Goal: Task Accomplishment & Management: Complete application form

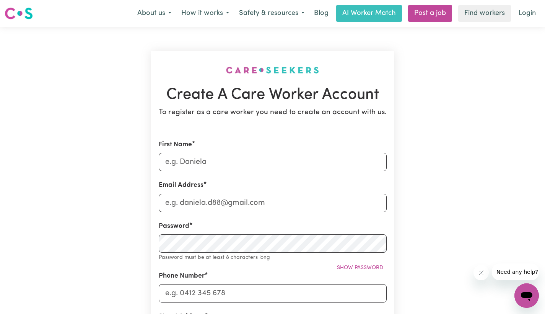
click at [105, 100] on div "Create A Care Worker Account To register as a care worker you need to create an…" at bounding box center [272, 306] width 505 height 558
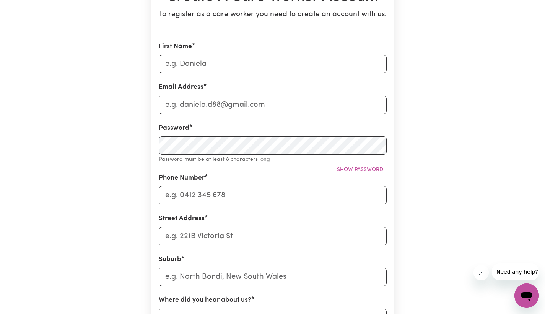
scroll to position [92, 0]
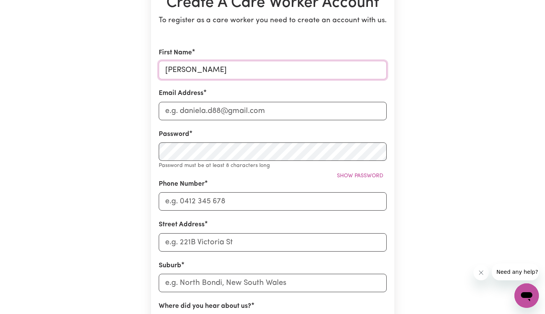
click at [193, 72] on input "[PERSON_NAME]" at bounding box center [273, 70] width 228 height 18
type input "[PERSON_NAME]"
type input "[EMAIL_ADDRESS][DOMAIN_NAME]"
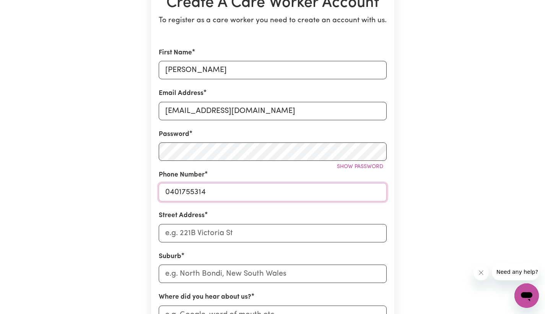
type input "0401755314"
type input "[STREET_ADDRESS][PERSON_NAME]"
click at [203, 273] on input "text" at bounding box center [273, 273] width 228 height 18
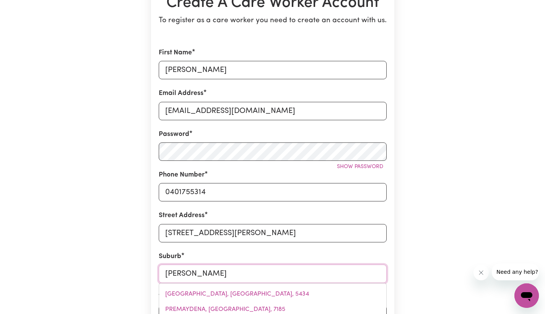
type input "Presto"
type input "PrestoN, [GEOGRAPHIC_DATA], 4352"
type input "[PERSON_NAME]"
type input "[GEOGRAPHIC_DATA], [GEOGRAPHIC_DATA], 4352"
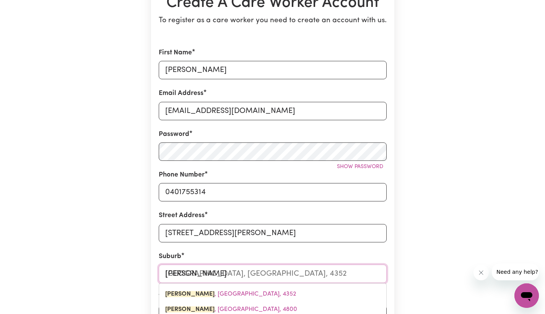
type input "[PERSON_NAME]"
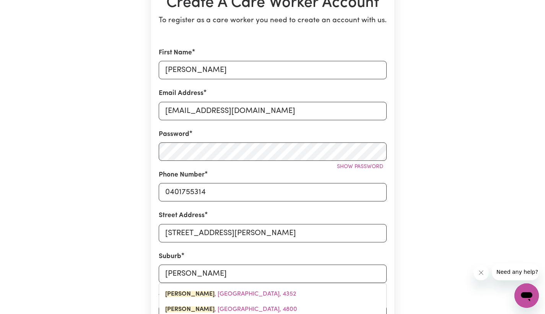
click at [434, 262] on div "Create A Care Worker Account To register as a care worker you need to create an…" at bounding box center [272, 209] width 505 height 549
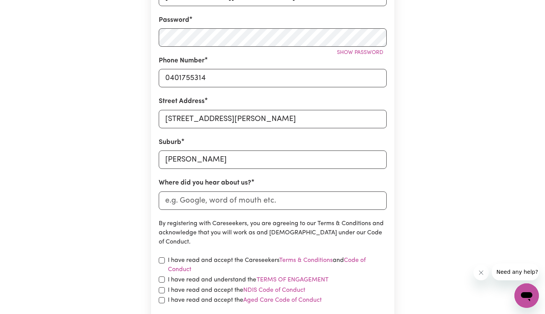
scroll to position [209, 0]
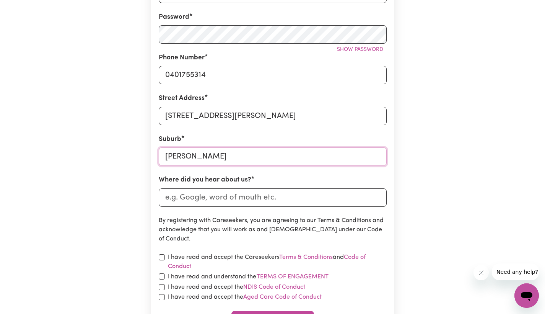
type input "[GEOGRAPHIC_DATA], [GEOGRAPHIC_DATA], 4352"
click at [302, 154] on input "[PERSON_NAME]" at bounding box center [273, 156] width 228 height 18
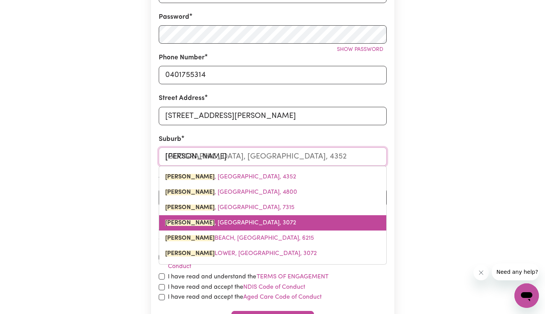
click at [226, 221] on span "[GEOGRAPHIC_DATA][PERSON_NAME][GEOGRAPHIC_DATA], 3072" at bounding box center [230, 222] width 131 height 6
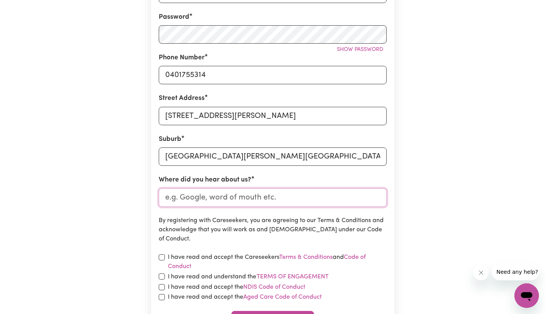
click at [220, 199] on input "Where did you hear about us?" at bounding box center [273, 197] width 228 height 18
type input "Indeed"
click at [132, 237] on div "Create A Care Worker Account To register as a care worker you need to create an…" at bounding box center [272, 92] width 505 height 549
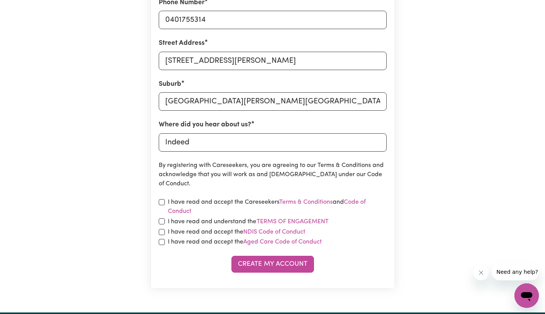
scroll to position [288, 0]
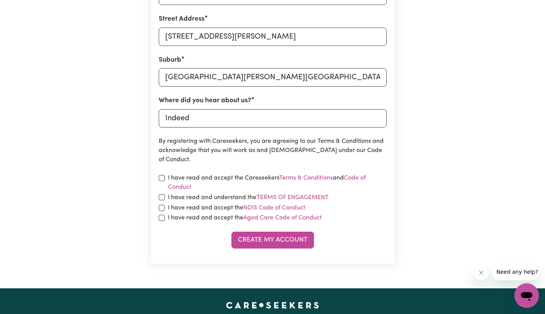
click at [162, 179] on input "checkbox" at bounding box center [162, 178] width 6 height 6
checkbox input "true"
click at [161, 194] on input "checkbox" at bounding box center [162, 197] width 6 height 6
checkbox input "true"
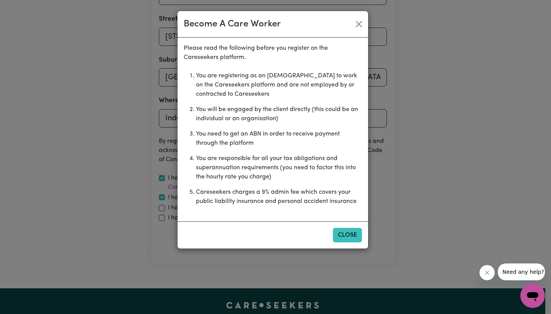
click at [350, 241] on button "Close" at bounding box center [347, 235] width 29 height 15
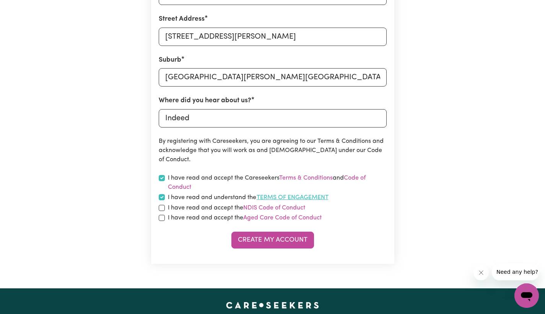
click at [276, 193] on button "Terms of Engagement" at bounding box center [292, 197] width 73 height 10
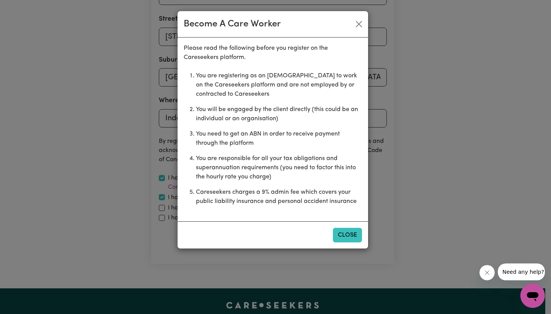
click at [342, 236] on button "Close" at bounding box center [347, 235] width 29 height 15
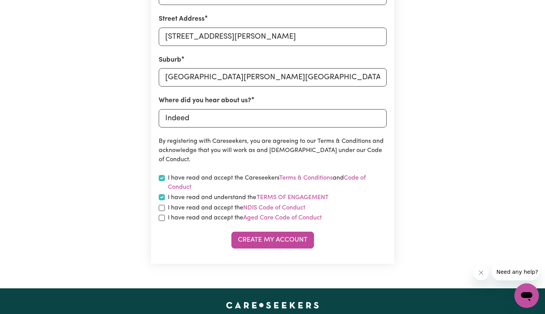
click at [163, 208] on input "checkbox" at bounding box center [162, 208] width 6 height 6
checkbox input "true"
click at [164, 215] on input "checkbox" at bounding box center [162, 218] width 6 height 6
checkbox input "true"
click at [262, 239] on button "Create My Account" at bounding box center [272, 239] width 83 height 17
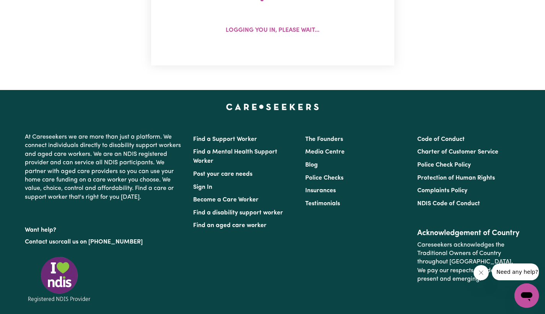
scroll to position [0, 0]
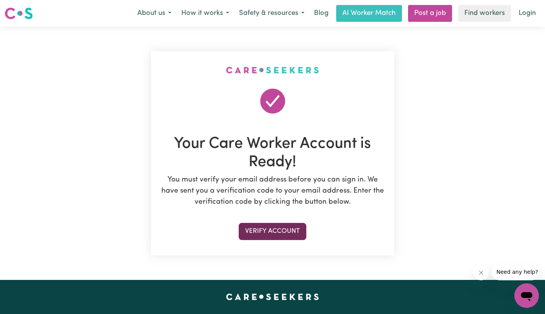
click at [275, 234] on button "Verify Account" at bounding box center [273, 231] width 68 height 17
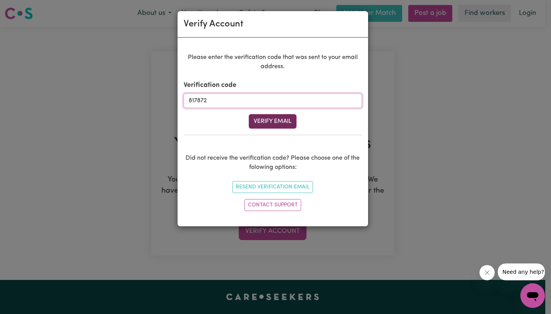
type input "817872"
click at [282, 120] on button "Verify Email" at bounding box center [273, 121] width 48 height 15
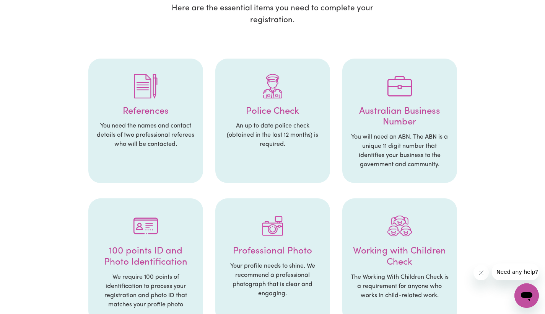
scroll to position [124, 0]
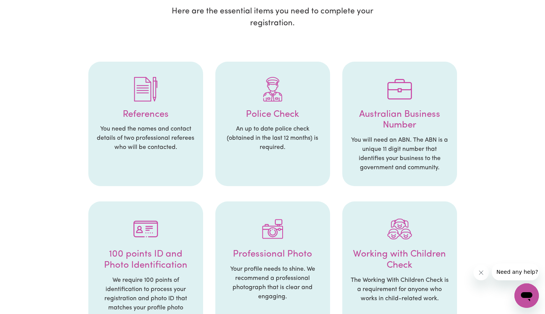
click at [145, 101] on img at bounding box center [145, 89] width 24 height 24
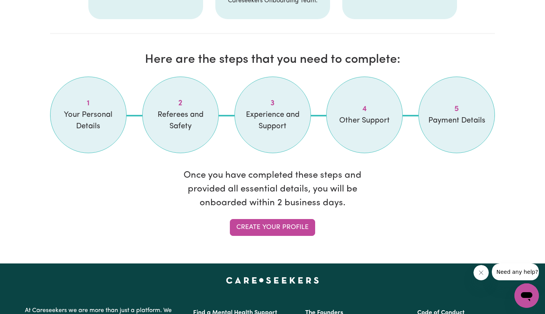
scroll to position [607, 0]
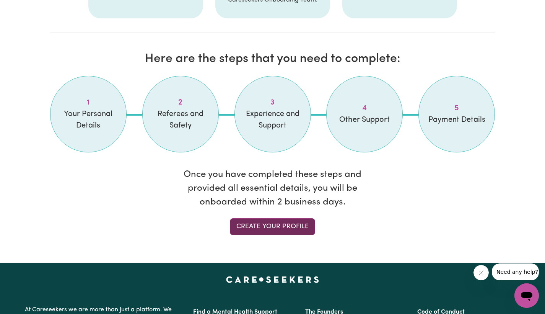
click at [298, 235] on link "Create your profile" at bounding box center [272, 226] width 85 height 17
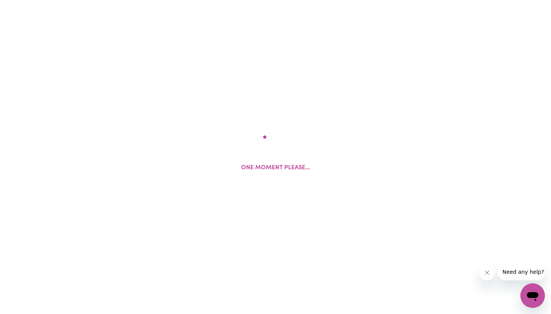
select select "Studying a healthcare related degree or qualification"
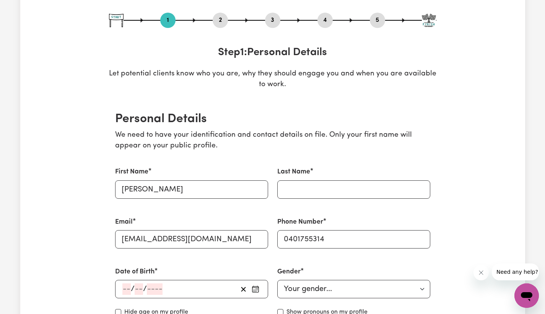
scroll to position [74, 0]
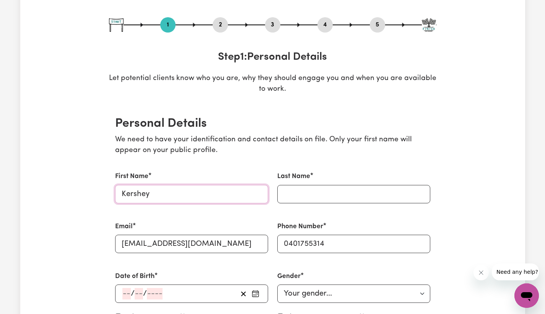
type input "Kershey"
click at [353, 198] on input "Last Name" at bounding box center [353, 194] width 153 height 18
type input "[PERSON_NAME]"
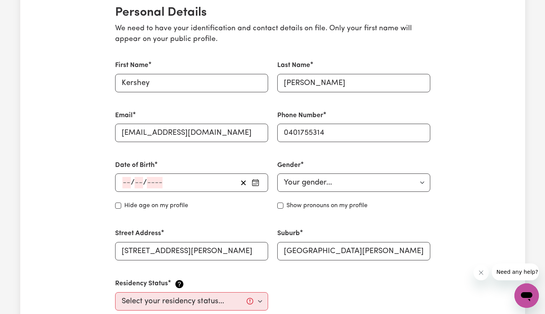
scroll to position [187, 0]
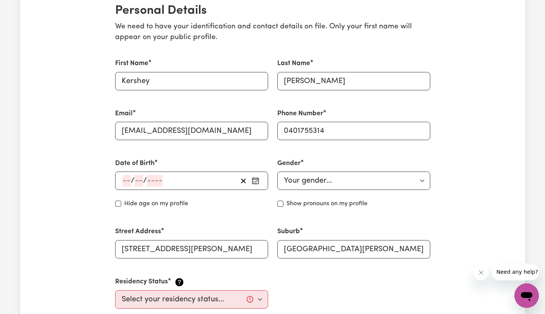
click at [130, 177] on input "number" at bounding box center [126, 180] width 8 height 11
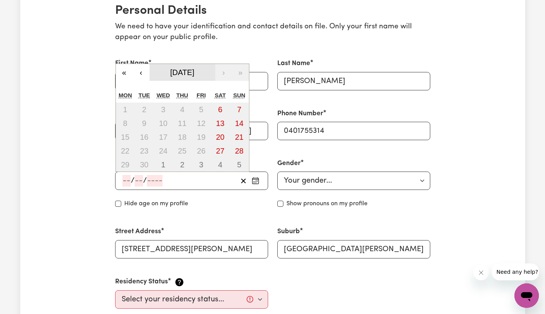
click at [178, 73] on span "[DATE]" at bounding box center [182, 72] width 24 height 8
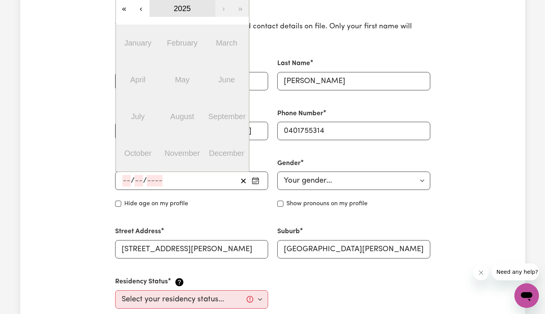
click at [170, 6] on button "2025" at bounding box center [183, 8] width 66 height 17
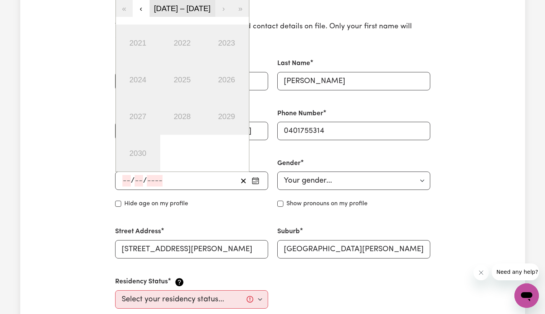
click at [154, 5] on button "[DATE] – [DATE]" at bounding box center [183, 8] width 66 height 17
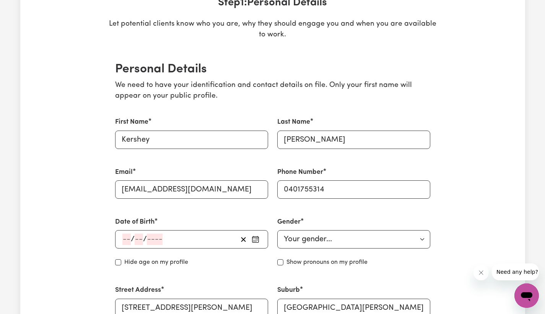
scroll to position [84, 0]
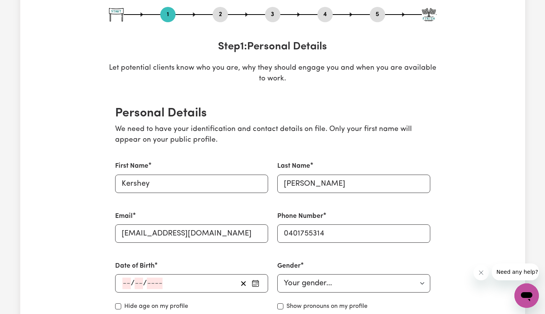
click at [258, 282] on icon "button" at bounding box center [256, 283] width 8 height 8
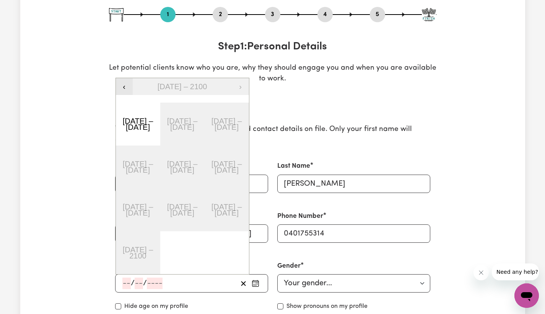
click at [125, 85] on button "‹" at bounding box center [124, 86] width 17 height 17
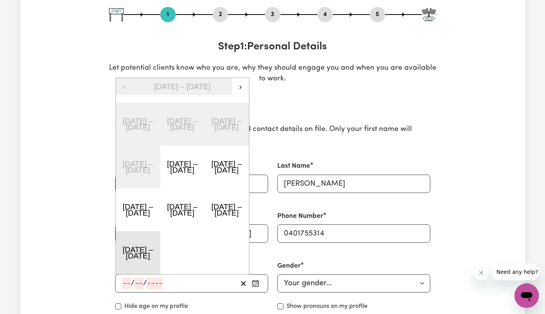
click at [143, 254] on button "[DATE] – [DATE]" at bounding box center [138, 252] width 44 height 43
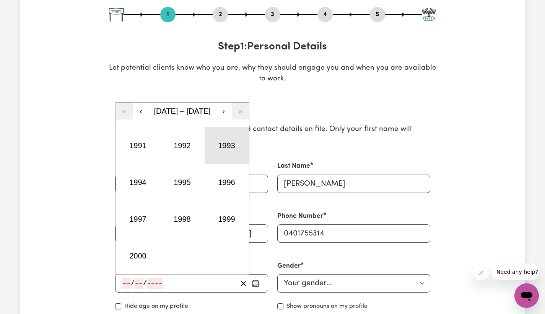
click at [224, 143] on button "1993" at bounding box center [227, 145] width 44 height 37
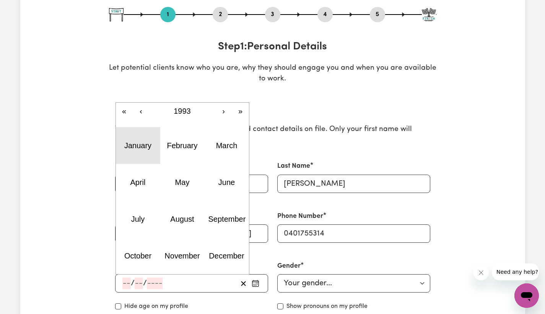
click at [131, 147] on abbr "January" at bounding box center [137, 145] width 27 height 8
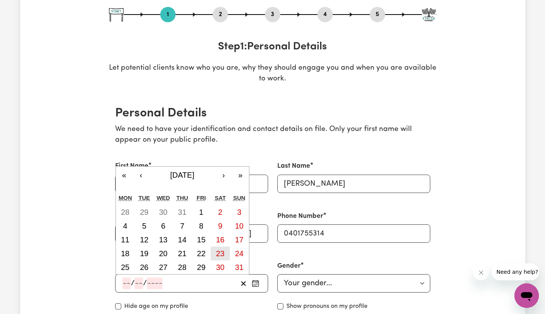
click at [219, 250] on abbr "23" at bounding box center [220, 253] width 8 height 8
type input "[DATE]"
type input "23"
type input "1"
type input "1993"
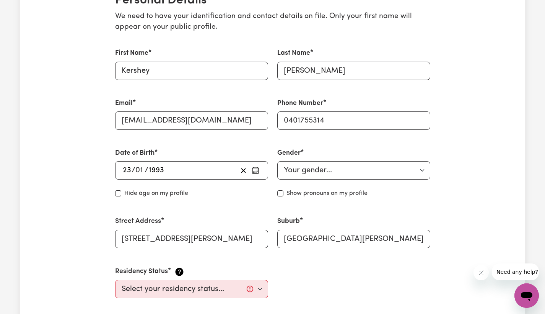
scroll to position [200, 0]
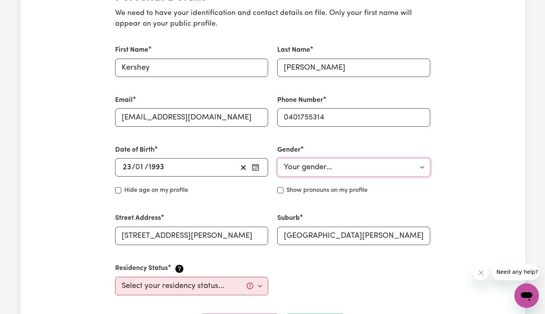
select select "[DEMOGRAPHIC_DATA]"
click at [195, 286] on select "Select your residency status... [DEMOGRAPHIC_DATA] citizen Australian PR [DEMOG…" at bounding box center [191, 285] width 153 height 18
select select "Student Visa"
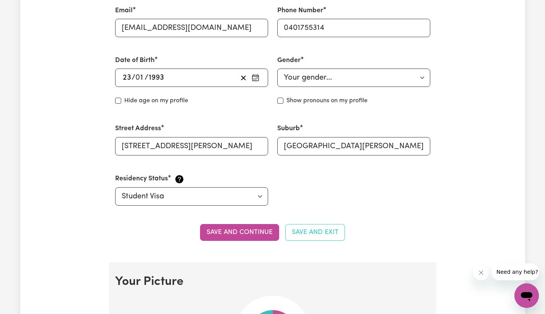
scroll to position [298, 0]
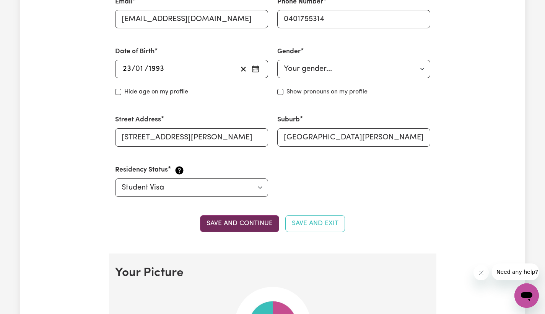
click at [226, 221] on button "Save and continue" at bounding box center [239, 223] width 79 height 17
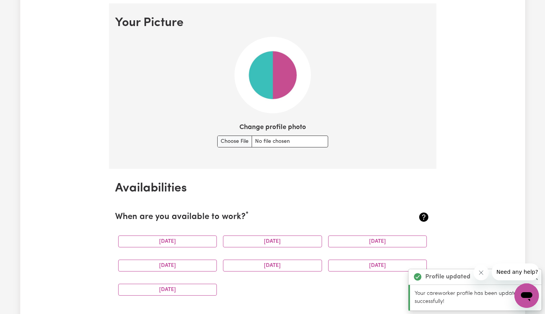
scroll to position [549, 0]
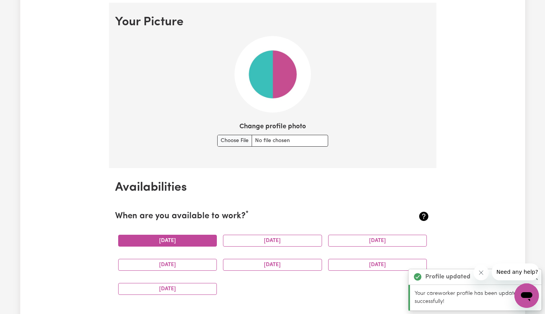
click at [194, 235] on button "[DATE]" at bounding box center [167, 240] width 99 height 12
click at [256, 234] on button "[DATE]" at bounding box center [272, 240] width 99 height 12
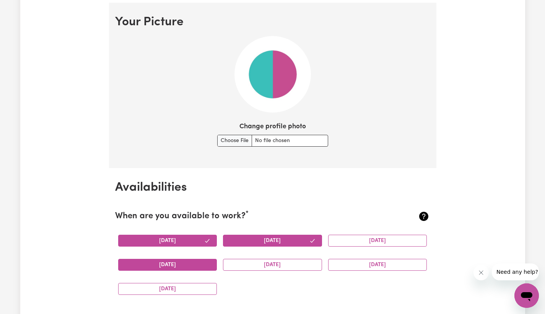
click at [163, 262] on button "[DATE]" at bounding box center [167, 264] width 99 height 12
click at [253, 259] on button "[DATE]" at bounding box center [272, 264] width 99 height 12
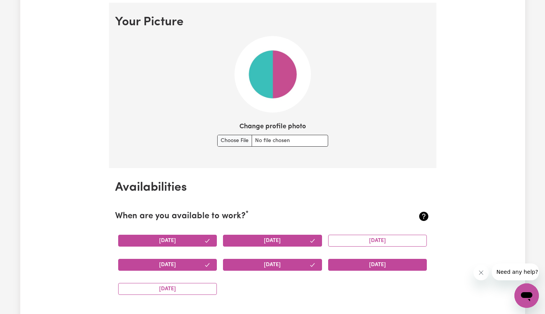
click at [356, 263] on button "[DATE]" at bounding box center [377, 264] width 99 height 12
click at [179, 288] on button "[DATE]" at bounding box center [167, 289] width 99 height 12
click at [275, 286] on div "[DATE] [DATE] [DATE] [DATE] [DATE] [DATE] [DATE]" at bounding box center [272, 264] width 315 height 72
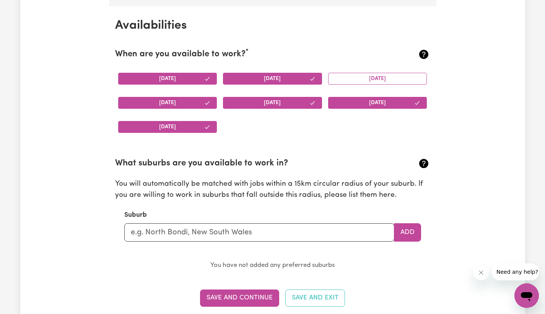
scroll to position [731, 0]
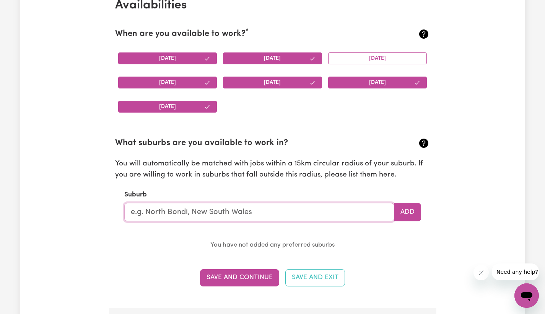
click at [162, 213] on input "text" at bounding box center [259, 212] width 270 height 18
type input "[PERSON_NAME]"
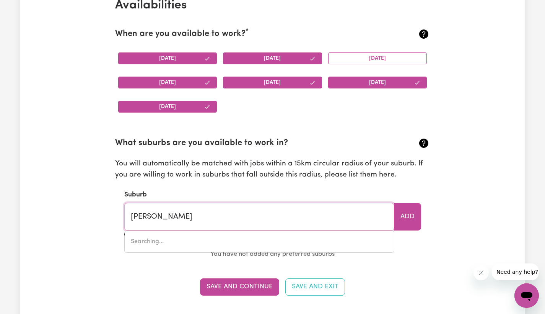
type input "PrestON, [GEOGRAPHIC_DATA], 4352"
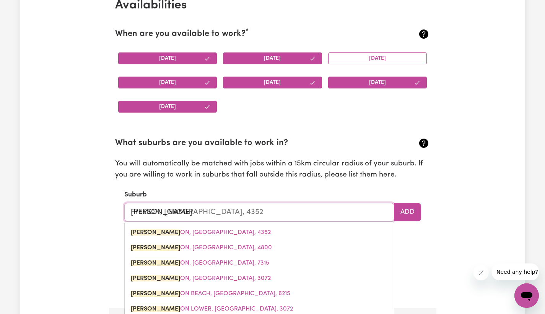
type input "Presto"
type input "PrestoN, [GEOGRAPHIC_DATA], 4352"
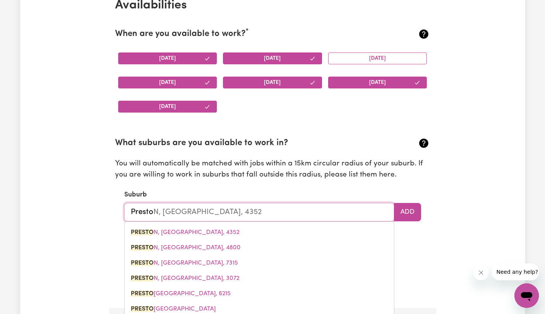
type input "[PERSON_NAME]"
type input "[GEOGRAPHIC_DATA], [GEOGRAPHIC_DATA], 4352"
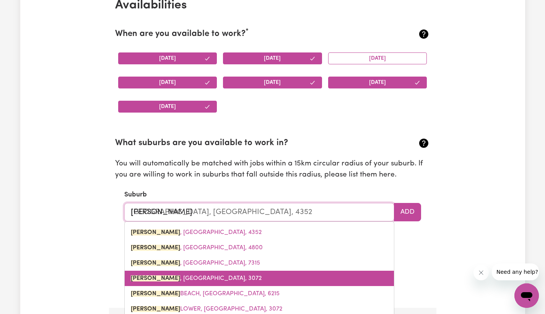
click at [169, 275] on span "[GEOGRAPHIC_DATA][PERSON_NAME][GEOGRAPHIC_DATA], 3072" at bounding box center [196, 278] width 131 height 6
type input "[GEOGRAPHIC_DATA][PERSON_NAME][GEOGRAPHIC_DATA], 3072"
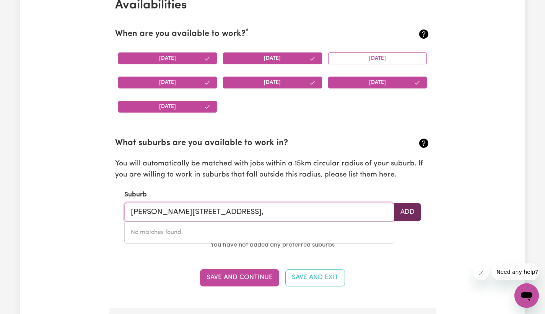
type input "[PERSON_NAME][STREET_ADDRESS],"
click at [410, 216] on button "Add" at bounding box center [407, 212] width 27 height 18
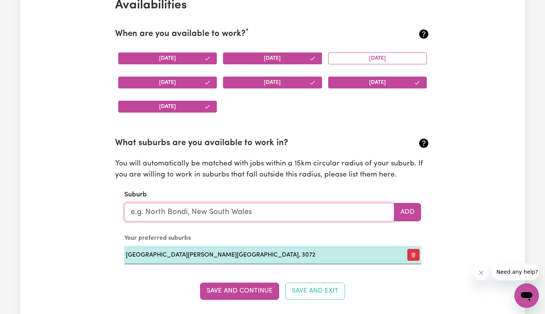
click at [296, 211] on input "text" at bounding box center [259, 212] width 270 height 18
type input "vic"
type input "[PERSON_NAME][GEOGRAPHIC_DATA], [GEOGRAPHIC_DATA]"
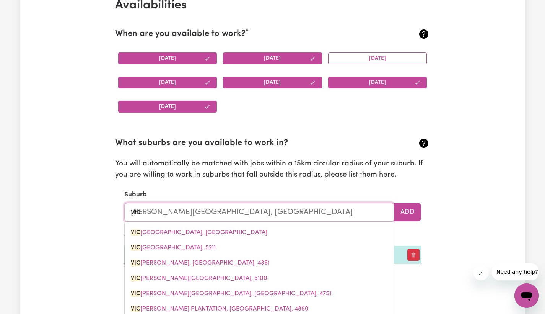
type input "vict"
type input "[PERSON_NAME][GEOGRAPHIC_DATA], [GEOGRAPHIC_DATA], 5211"
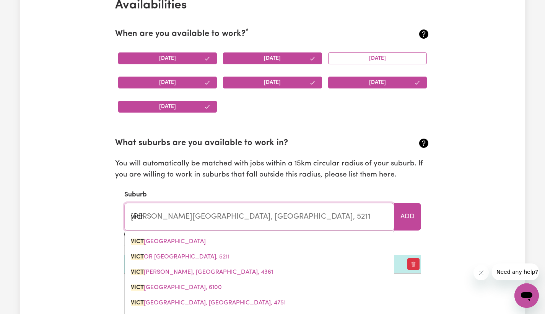
type input "victo"
type input "[PERSON_NAME][GEOGRAPHIC_DATA], [GEOGRAPHIC_DATA], 5211"
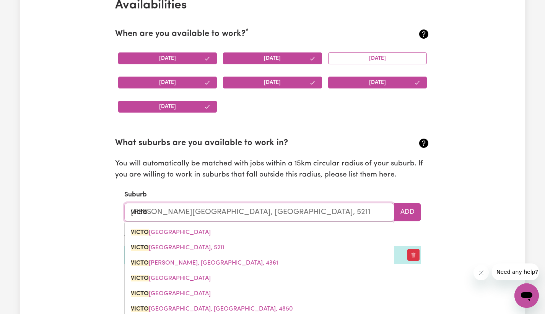
type input "[PERSON_NAME]"
type input "[PERSON_NAME][GEOGRAPHIC_DATA], [GEOGRAPHIC_DATA], 5211"
type input "victori"
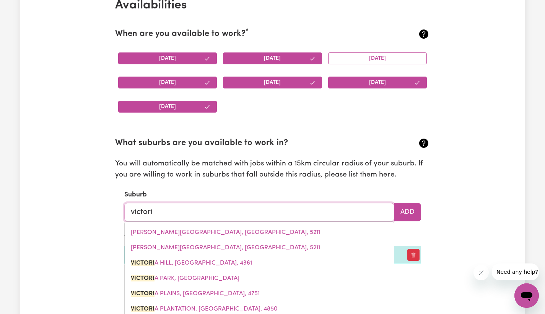
type input "victoria"
type input "[PERSON_NAME], [GEOGRAPHIC_DATA], 4361"
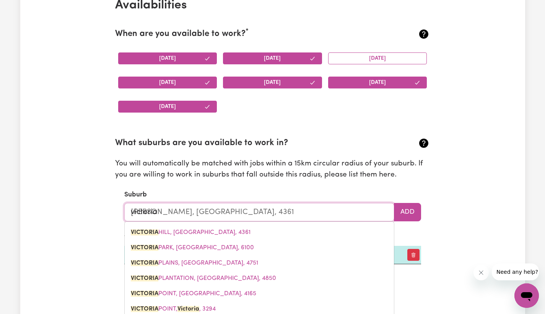
type input "Victoria"
type input "[PERSON_NAME], [GEOGRAPHIC_DATA], 4361"
type input "Victoria c"
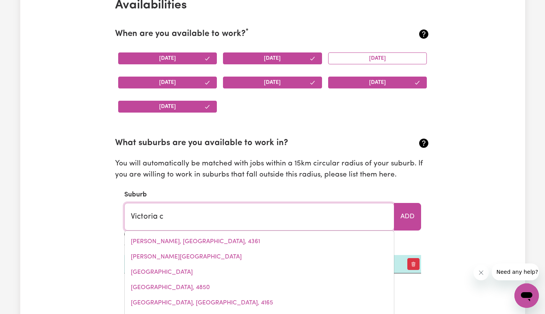
type input "Victoria"
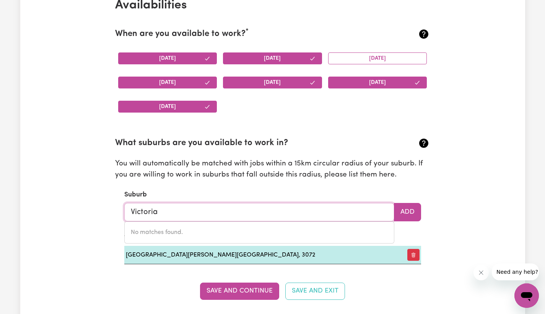
type input "[PERSON_NAME], [GEOGRAPHIC_DATA], 4361"
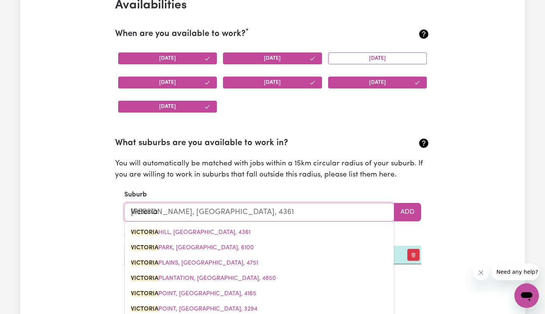
type input "Victoria v"
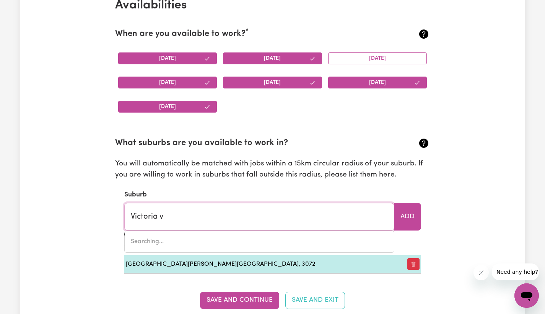
type input "[PERSON_NAME], [GEOGRAPHIC_DATA], 4822"
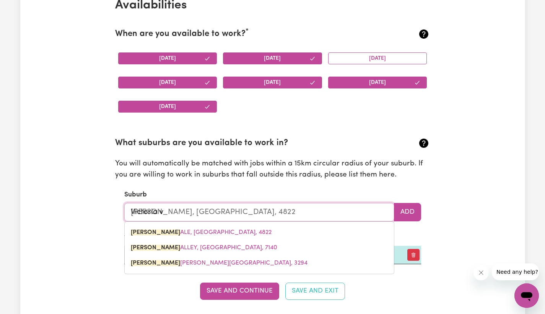
type input "Victoria"
type input "[PERSON_NAME], [GEOGRAPHIC_DATA], 4822"
type input "Victori"
type input "[PERSON_NAME], [GEOGRAPHIC_DATA], 4822"
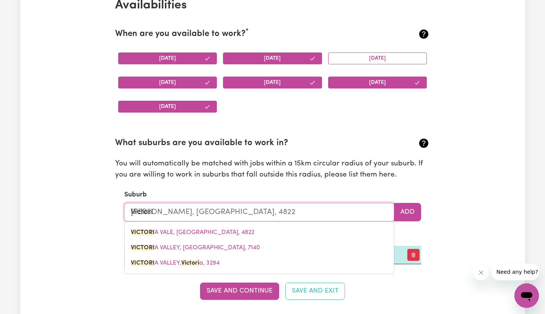
type input "[PERSON_NAME]"
type input "[PERSON_NAME], [GEOGRAPHIC_DATA], 4822"
type input "Victo"
type input "[PERSON_NAME], [GEOGRAPHIC_DATA], 4822"
type input "Vict"
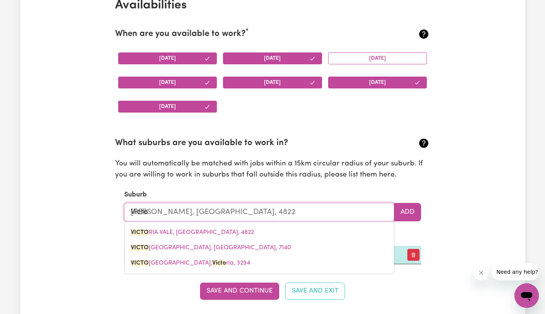
type input "[PERSON_NAME], [GEOGRAPHIC_DATA], 4822"
type input "Vic"
type input "[PERSON_NAME][GEOGRAPHIC_DATA]"
type input "Vi"
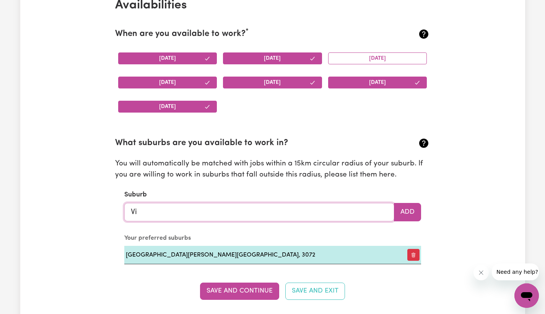
type input "V"
type input "alt"
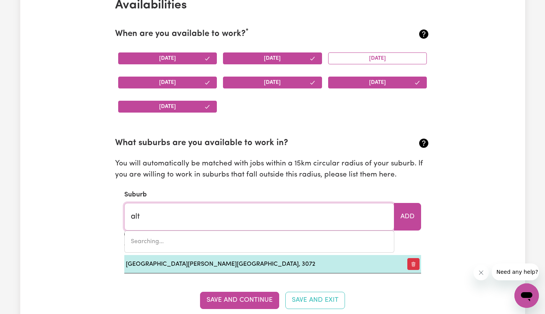
type input "[PERSON_NAME], [GEOGRAPHIC_DATA], 4702"
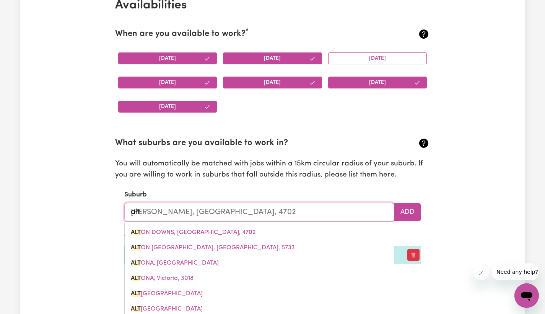
type input "alto"
type input "[PERSON_NAME], [GEOGRAPHIC_DATA], 4702"
type input "[PERSON_NAME]"
type input "[PERSON_NAME], [GEOGRAPHIC_DATA], 4702"
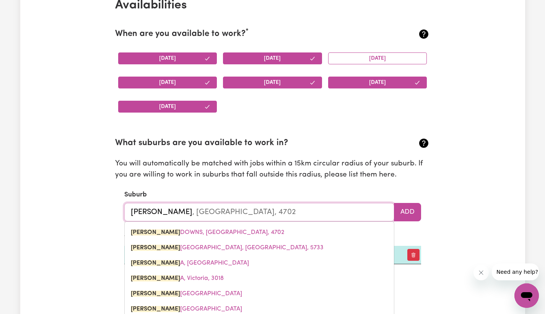
type input "altona"
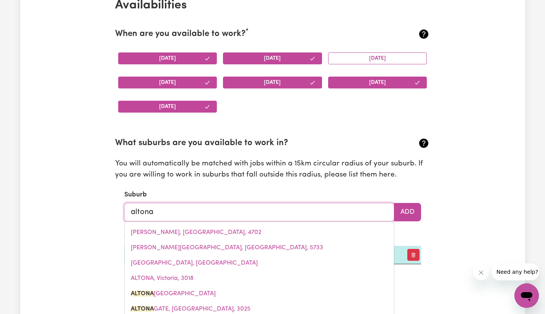
type input "[GEOGRAPHIC_DATA]"
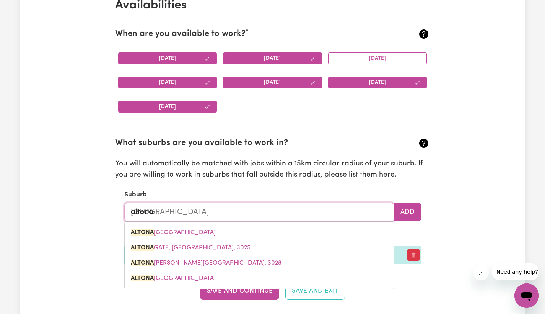
type input "altona v"
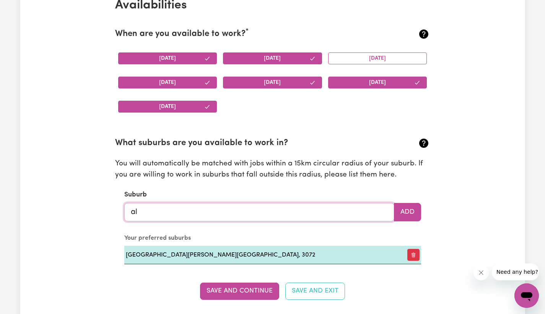
type input "a"
click at [443, 243] on div "Update Profile 1 2 3 4 5 Step 1 : Personal Details Let potential clients know w…" at bounding box center [272, 320] width 505 height 2006
click at [186, 210] on input "text" at bounding box center [259, 212] width 270 height 18
type input "nort"
type input "nortH [GEOGRAPHIC_DATA], [GEOGRAPHIC_DATA], 5006"
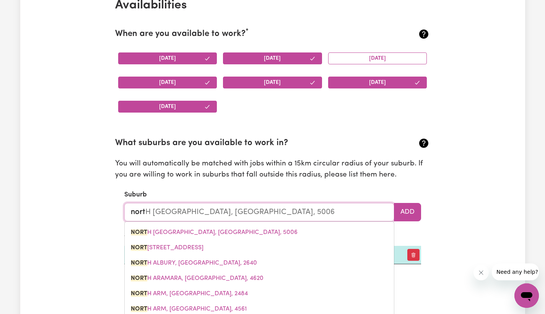
type input "north"
type input "[GEOGRAPHIC_DATA], [GEOGRAPHIC_DATA], 5006"
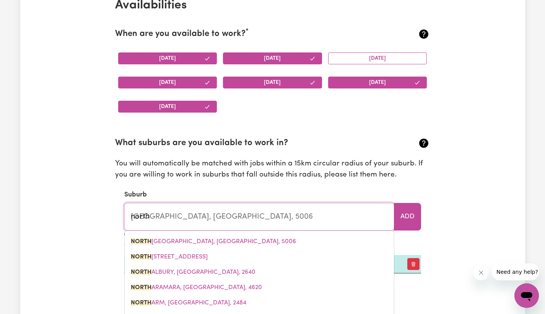
type input "northc"
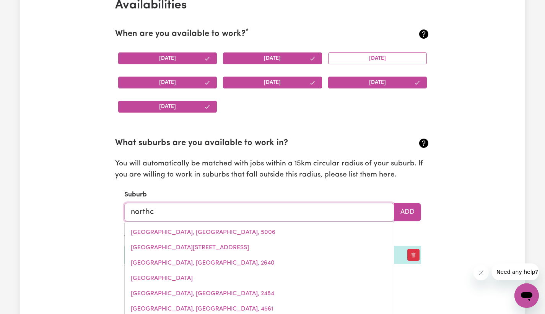
type input "northco"
type input "northcoTE, [GEOGRAPHIC_DATA], 3070"
type input "northcot"
type input "northcotE, [GEOGRAPHIC_DATA], 3070"
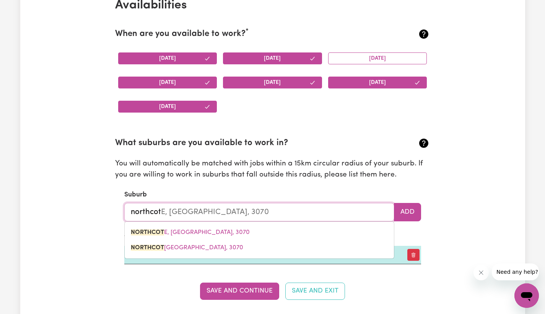
type input "northcote"
type input "[GEOGRAPHIC_DATA], [GEOGRAPHIC_DATA], 3070"
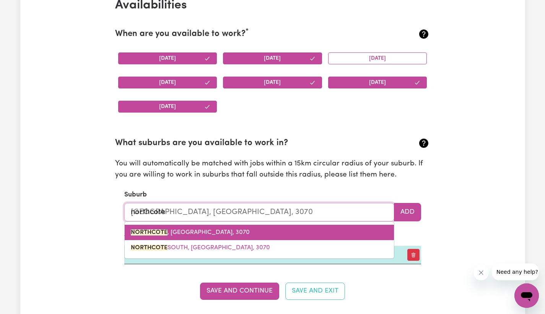
click at [176, 229] on span "NORTHCOTE , [GEOGRAPHIC_DATA], 3070" at bounding box center [190, 232] width 119 height 6
type input "NORTHCOTE, [GEOGRAPHIC_DATA], 3070"
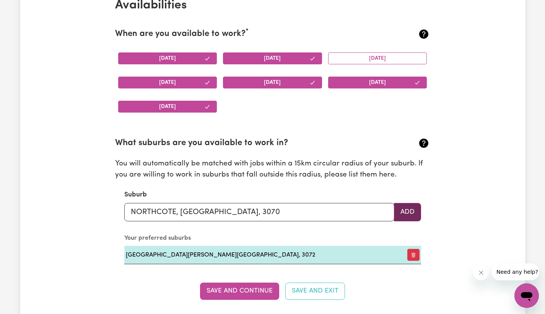
click at [410, 208] on button "Add" at bounding box center [407, 212] width 27 height 18
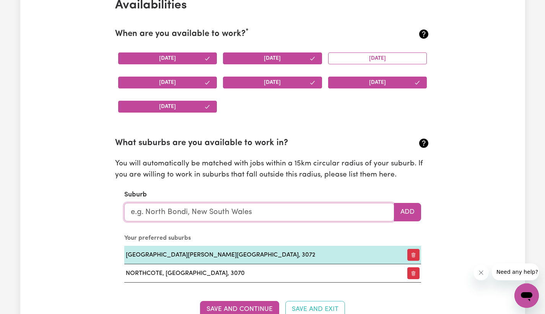
click at [286, 207] on input "text" at bounding box center [259, 212] width 270 height 18
type input "alt"
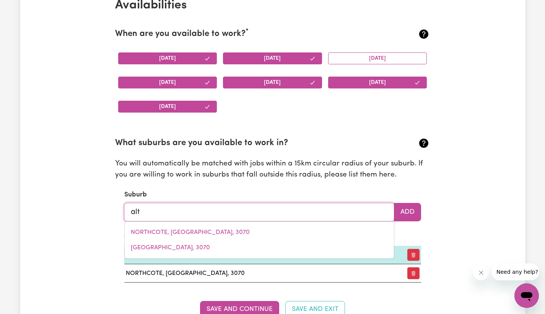
type input "[PERSON_NAME], [GEOGRAPHIC_DATA], 4702"
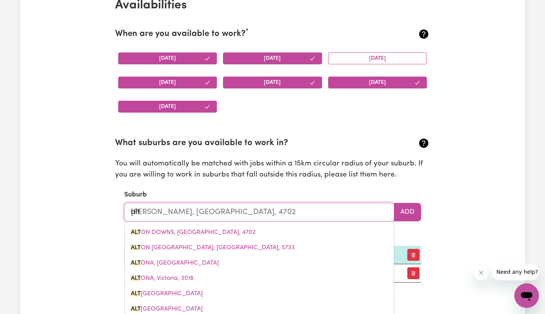
type input "alto"
type input "[PERSON_NAME], [GEOGRAPHIC_DATA], 4702"
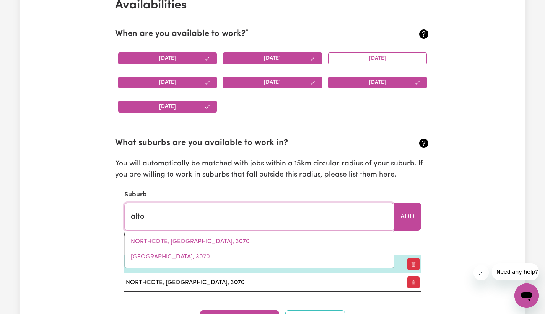
type input "[PERSON_NAME]"
type input "[PERSON_NAME], [GEOGRAPHIC_DATA], 4702"
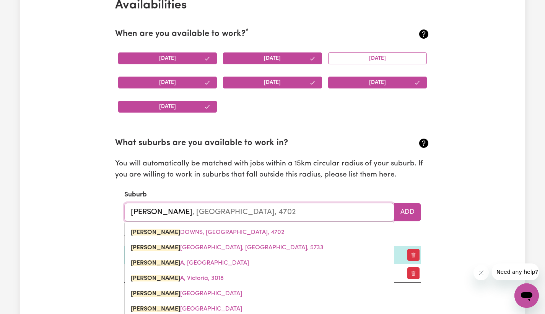
type input "altona"
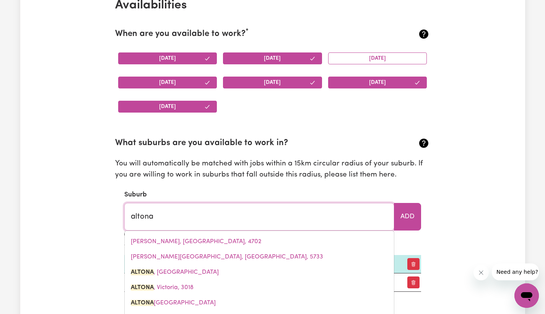
type input "[GEOGRAPHIC_DATA], [GEOGRAPHIC_DATA]"
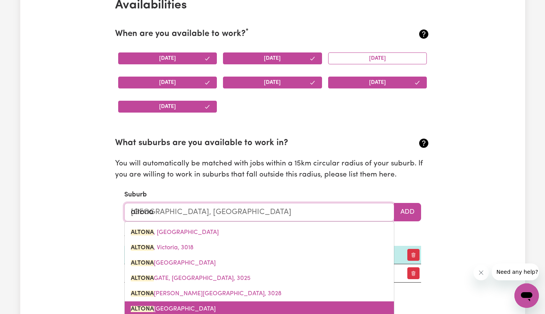
click at [169, 306] on span "[GEOGRAPHIC_DATA]" at bounding box center [173, 309] width 85 height 6
type input "[GEOGRAPHIC_DATA]"
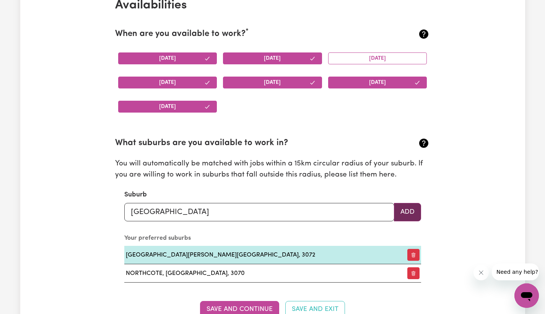
click at [417, 205] on button "Add" at bounding box center [407, 212] width 27 height 18
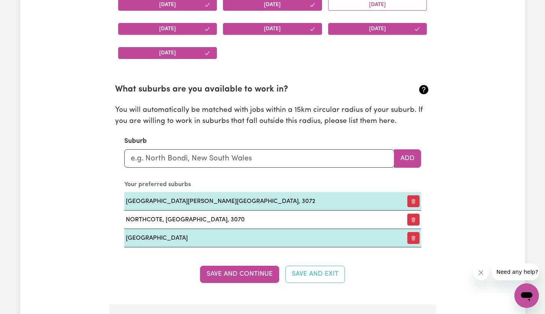
scroll to position [786, 0]
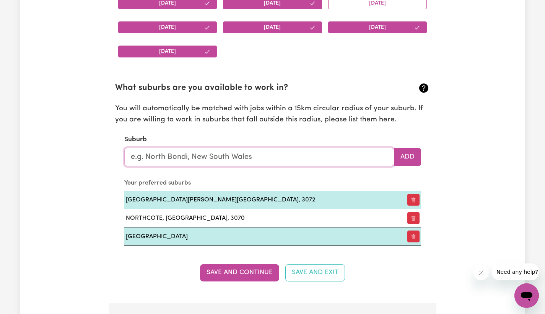
click at [283, 159] on input "text" at bounding box center [259, 157] width 270 height 18
type input "werr"
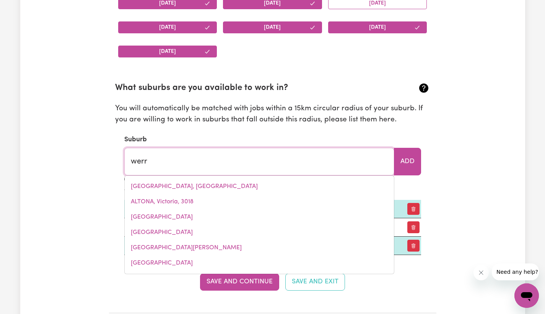
type input "[GEOGRAPHIC_DATA], [GEOGRAPHIC_DATA], 2534"
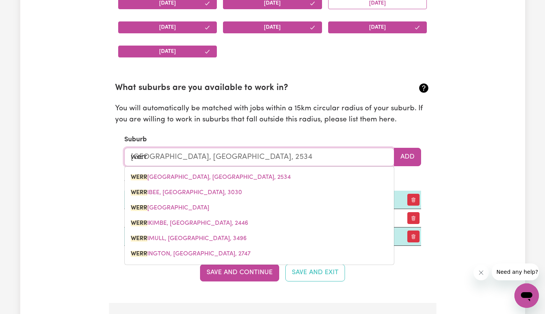
type input "were"
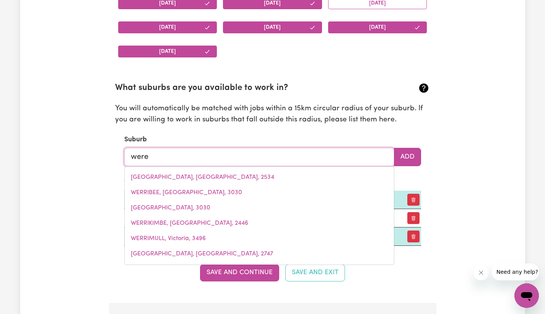
click at [184, 189] on span "WERRIBEE, [GEOGRAPHIC_DATA], 3030" at bounding box center [186, 192] width 111 height 6
type input "WERRIBEE, [GEOGRAPHIC_DATA], 3030"
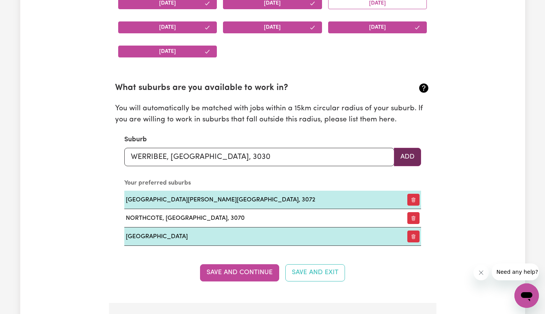
click at [408, 155] on button "Add" at bounding box center [407, 157] width 27 height 18
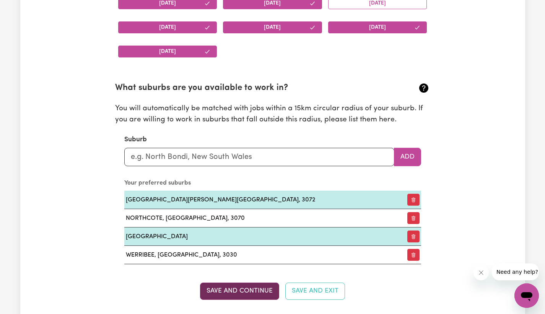
click at [269, 287] on button "Save and Continue" at bounding box center [239, 290] width 79 height 17
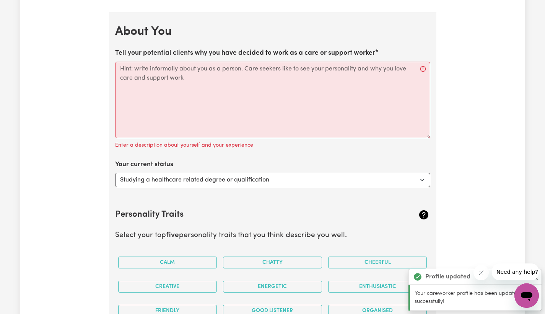
scroll to position [1102, 0]
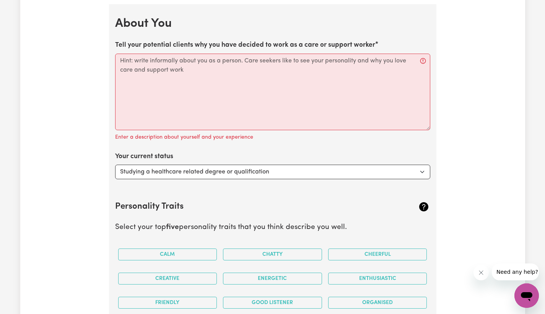
drag, startPoint x: 115, startPoint y: 41, endPoint x: 373, endPoint y: 50, distance: 257.5
click at [373, 50] on div "Tell your potential clients why you have decided to work as a care or support w…" at bounding box center [272, 91] width 315 height 102
click at [187, 61] on textarea "Tell your potential clients why you have decided to work as a care or support w…" at bounding box center [272, 92] width 315 height 76
paste textarea "As a [DEMOGRAPHIC_DATA], caring for others is part of our culture and values. W…"
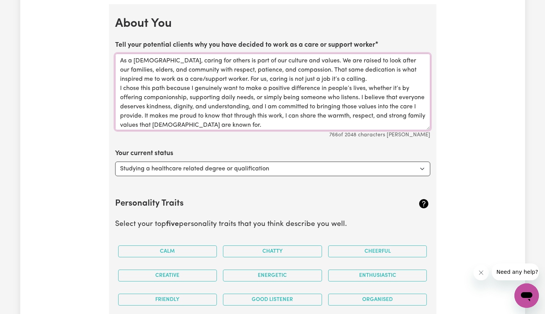
type textarea "As a [DEMOGRAPHIC_DATA], caring for others is part of our culture and values. W…"
select select "Embarking on a career change into the care industry"
click at [257, 198] on h2 "Personality Traits" at bounding box center [246, 203] width 263 height 10
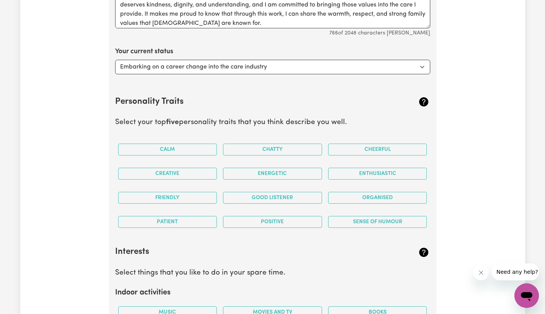
scroll to position [1221, 0]
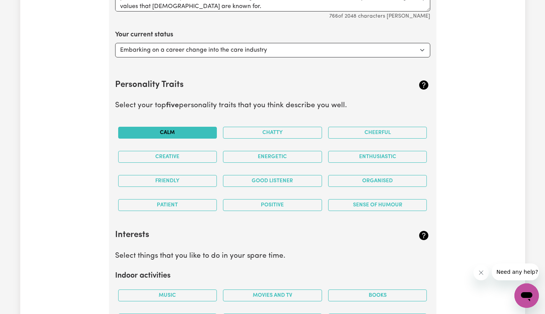
click at [182, 127] on button "Calm" at bounding box center [167, 133] width 99 height 12
click at [372, 129] on button "Cheerful" at bounding box center [377, 133] width 99 height 12
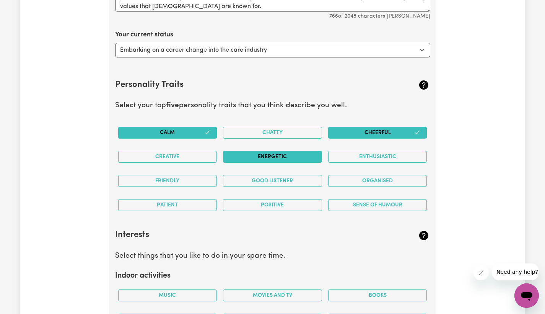
click at [288, 153] on button "Energetic" at bounding box center [272, 157] width 99 height 12
click at [366, 155] on button "Enthusiastic" at bounding box center [377, 157] width 99 height 12
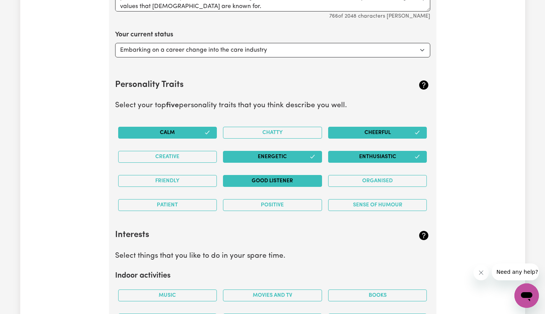
click at [299, 175] on button "Good Listener" at bounding box center [272, 181] width 99 height 12
click at [375, 175] on button "Organised" at bounding box center [377, 181] width 99 height 12
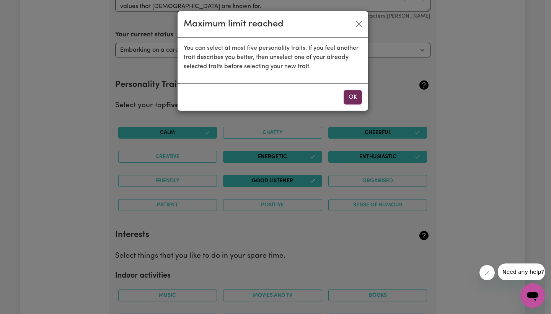
click at [349, 100] on button "OK" at bounding box center [352, 97] width 18 height 15
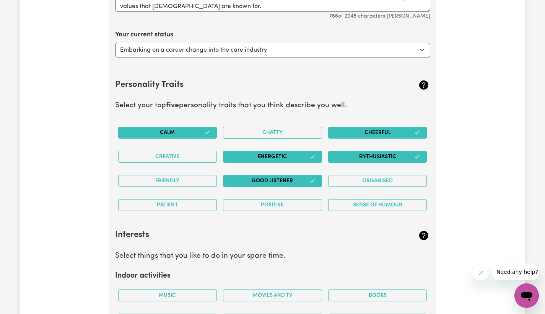
click at [302, 152] on button "Energetic" at bounding box center [272, 157] width 99 height 12
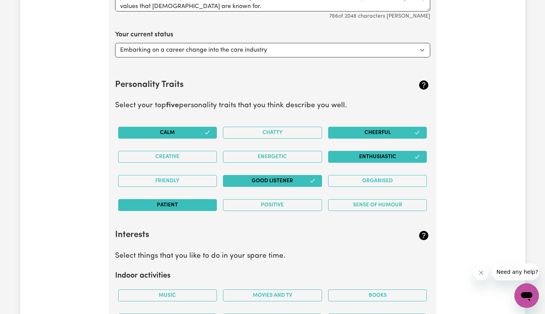
click at [175, 202] on button "Patient" at bounding box center [167, 205] width 99 height 12
click at [267, 175] on button "Good Listener" at bounding box center [272, 181] width 99 height 12
click at [417, 131] on button "Cheerful" at bounding box center [377, 133] width 99 height 12
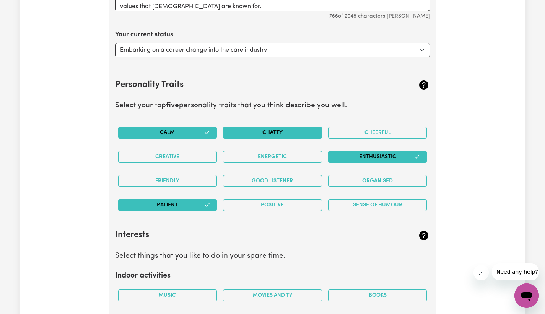
click at [298, 127] on button "Chatty" at bounding box center [272, 133] width 99 height 12
click at [379, 175] on button "Organised" at bounding box center [377, 181] width 99 height 12
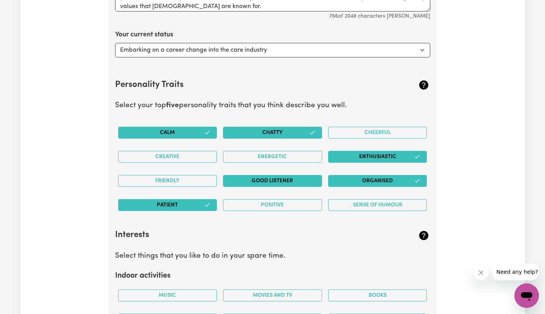
click at [252, 175] on button "Good Listener" at bounding box center [272, 181] width 99 height 12
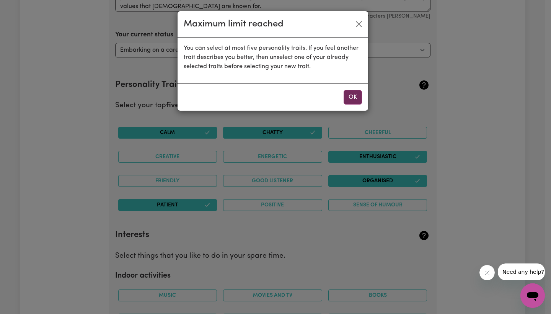
click at [348, 99] on button "OK" at bounding box center [352, 97] width 18 height 15
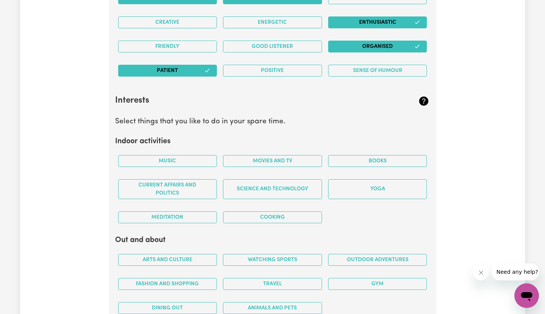
scroll to position [1375, 0]
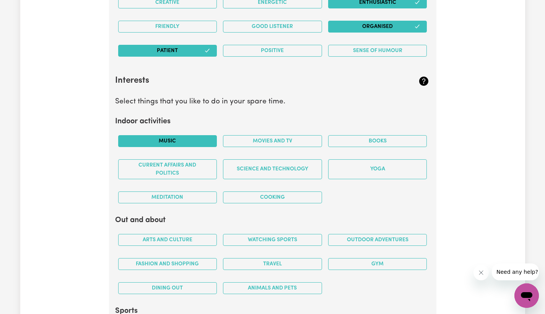
click at [189, 135] on button "Music" at bounding box center [167, 141] width 99 height 12
click at [354, 136] on button "Books" at bounding box center [377, 141] width 99 height 12
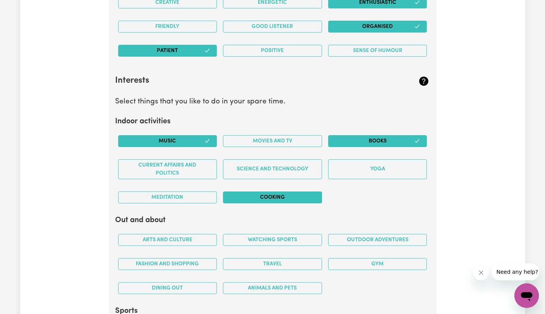
click at [293, 191] on button "Cooking" at bounding box center [272, 197] width 99 height 12
click at [348, 202] on div "Music Movies and TV Books Current Affairs and Politics Science and Technology Y…" at bounding box center [272, 169] width 315 height 80
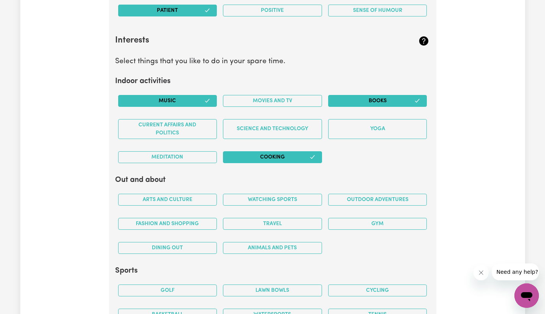
scroll to position [1460, 0]
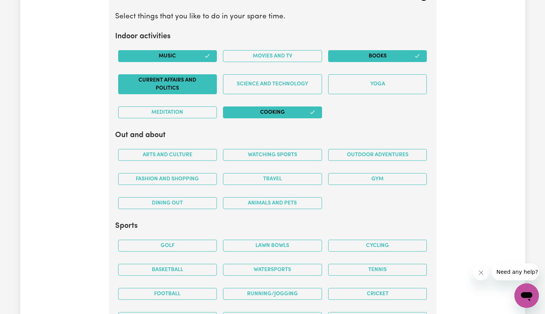
click at [156, 82] on button "Current Affairs and Politics" at bounding box center [167, 84] width 99 height 20
click at [275, 54] on button "Movies and TV" at bounding box center [272, 56] width 99 height 12
click at [368, 125] on section "Interests Select things that you like to do in your spare time. Indoor activiti…" at bounding box center [272, 154] width 315 height 352
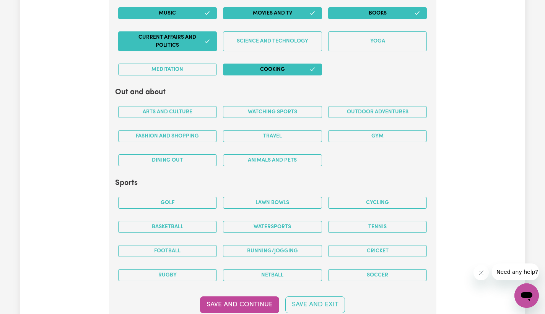
scroll to position [1507, 0]
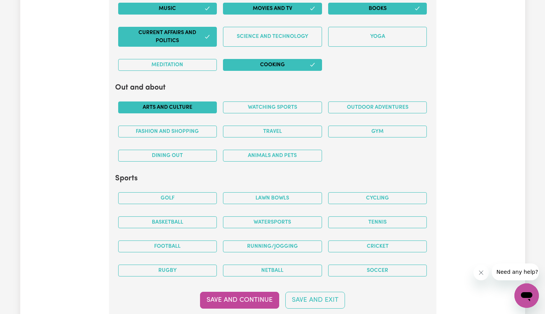
click at [182, 103] on button "Arts and Culture" at bounding box center [167, 107] width 99 height 12
click at [297, 125] on button "Travel" at bounding box center [272, 131] width 99 height 12
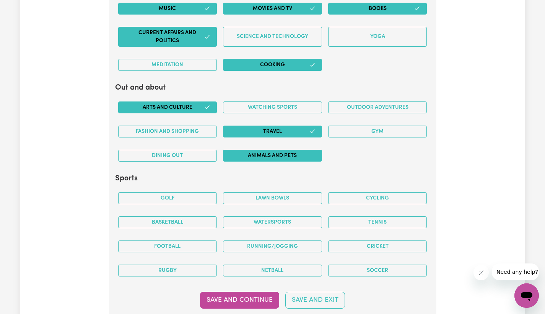
click at [279, 152] on button "Animals and pets" at bounding box center [272, 156] width 99 height 12
click at [371, 154] on div "Arts and Culture Watching sports Outdoor adventures Fashion and shopping Travel…" at bounding box center [272, 131] width 315 height 72
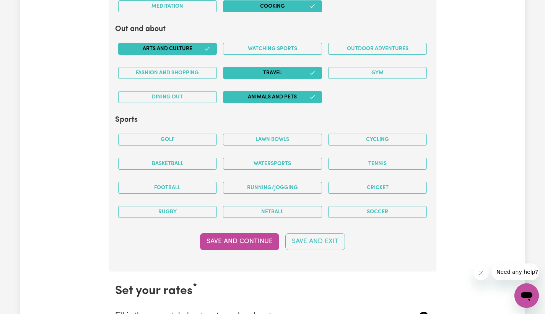
scroll to position [1609, 0]
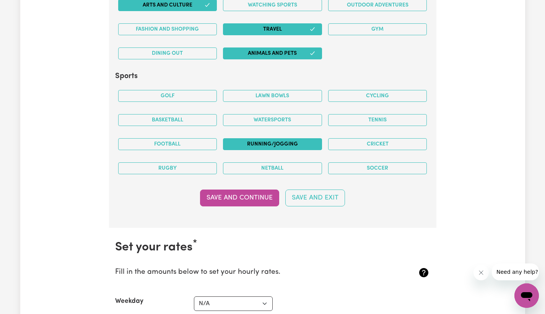
click at [264, 138] on button "Running/Jogging" at bounding box center [272, 144] width 99 height 12
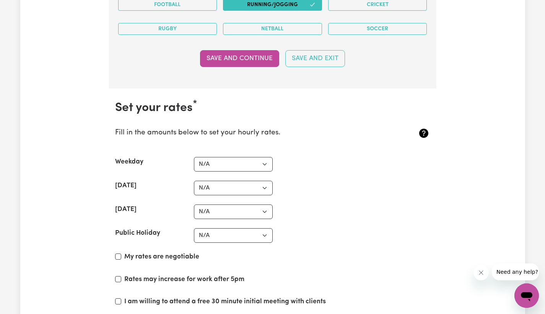
scroll to position [1750, 0]
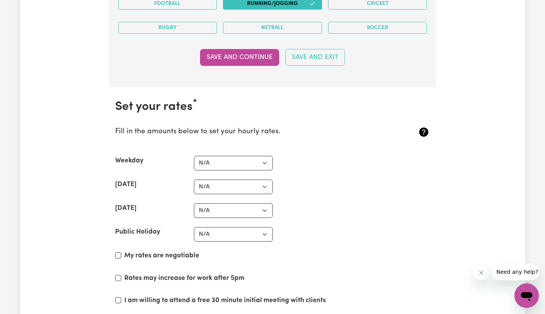
click at [117, 252] on input "My rates are negotiable" at bounding box center [118, 255] width 6 height 6
checkbox input "true"
click at [117, 275] on input "Rates may increase for work after 5pm" at bounding box center [118, 278] width 6 height 6
checkbox input "true"
click at [118, 297] on input "I am willing to attend a free 30 minute initial meeting with clients" at bounding box center [118, 300] width 6 height 6
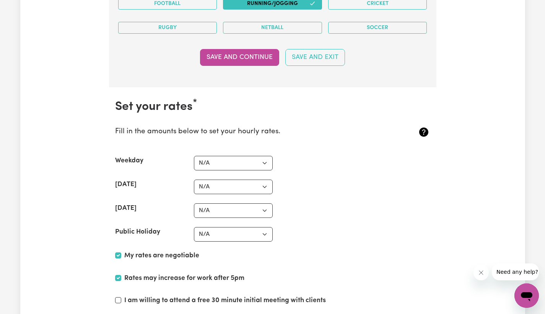
checkbox input "true"
click at [329, 273] on div "Rates may increase for work after 5pm" at bounding box center [272, 279] width 315 height 13
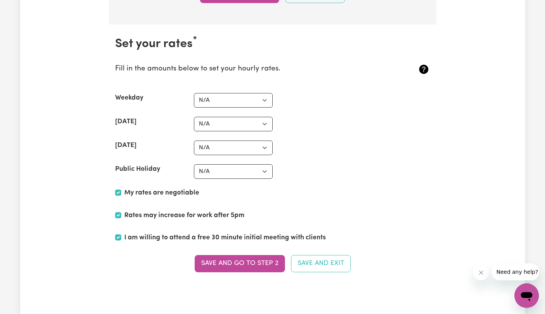
scroll to position [1818, 0]
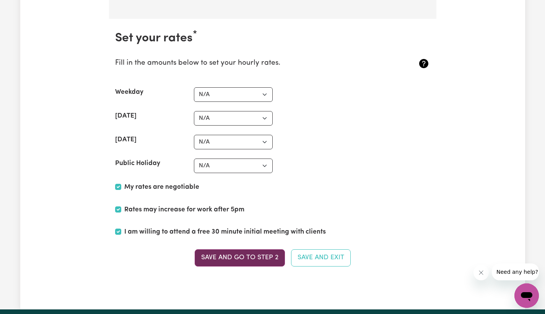
click at [252, 258] on button "Save and go to Step 2" at bounding box center [240, 257] width 90 height 17
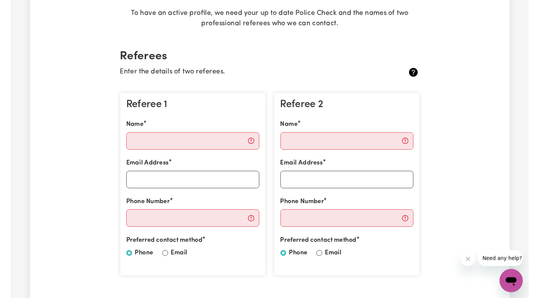
scroll to position [147, 0]
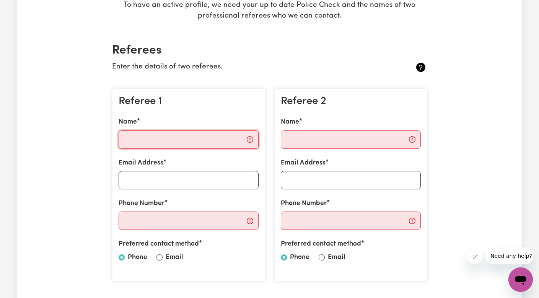
click at [150, 141] on input "Name" at bounding box center [189, 139] width 140 height 18
paste input "[PERSON_NAME]"
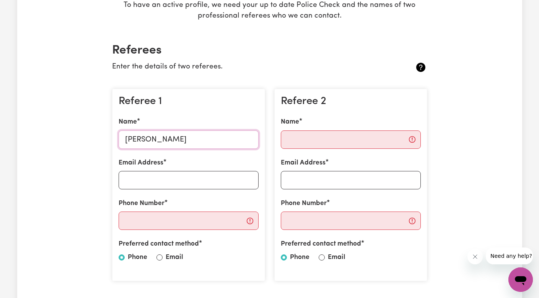
type input "[PERSON_NAME]"
paste input "[EMAIL_ADDRESS][DOMAIN_NAME]"
type input "[EMAIL_ADDRESS][DOMAIN_NAME]"
paste input "0405734117"
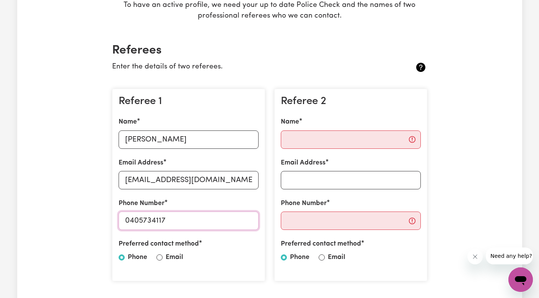
type input "0405734117"
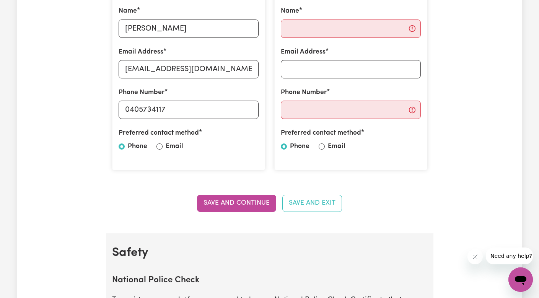
scroll to position [261, 0]
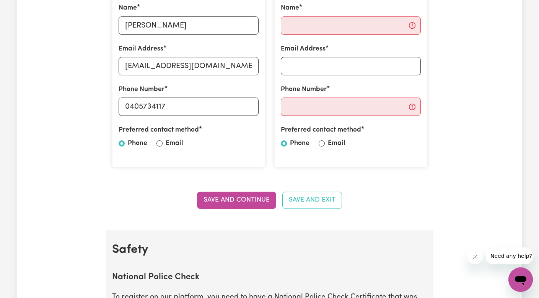
click at [161, 143] on input "Email" at bounding box center [159, 143] width 6 height 6
radio input "true"
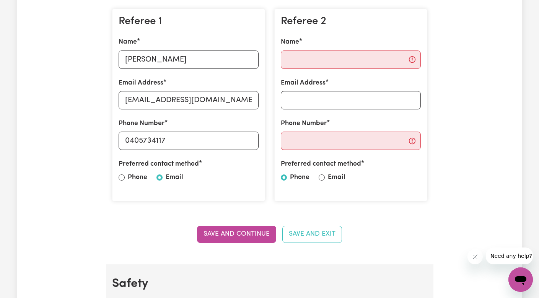
scroll to position [223, 0]
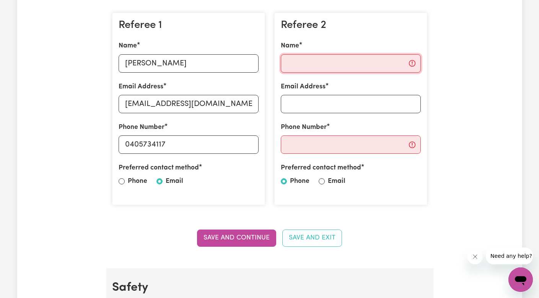
paste input "[PERSON_NAME]"
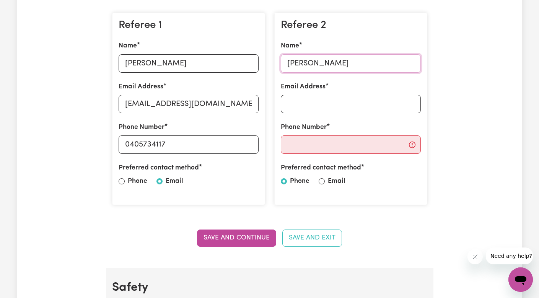
type input "[PERSON_NAME]"
paste input "0404285667"
type input "0404285667"
paste input "[EMAIL_ADDRESS][DOMAIN_NAME]"
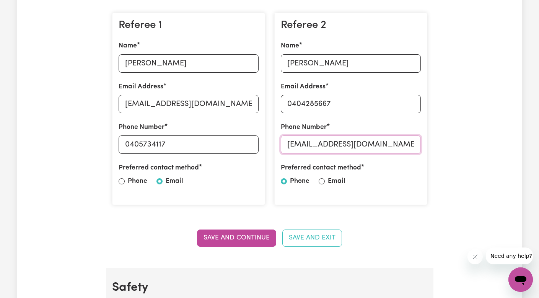
type input "[EMAIL_ADDRESS][DOMAIN_NAME]"
click at [302, 106] on input "0404285667" at bounding box center [351, 104] width 140 height 18
paste input "[EMAIL_ADDRESS][DOMAIN_NAME]"
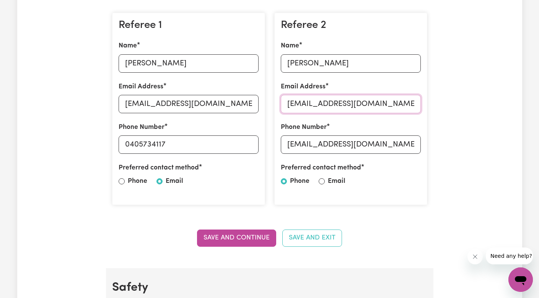
type input "[EMAIL_ADDRESS][DOMAIN_NAME]"
click at [303, 145] on input "[EMAIL_ADDRESS][DOMAIN_NAME]" at bounding box center [351, 144] width 140 height 18
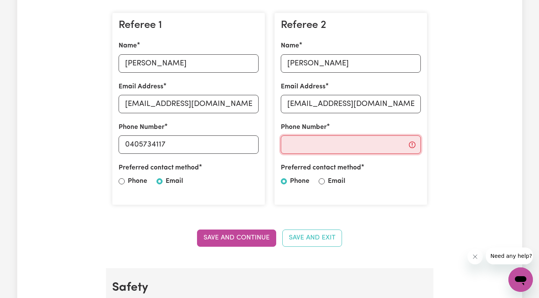
paste input "0404285667"
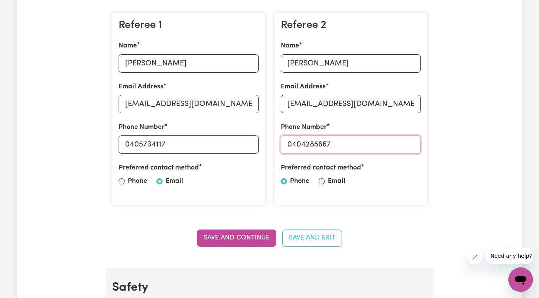
type input "0404285667"
drag, startPoint x: 360, startPoint y: 240, endPoint x: 360, endPoint y: 244, distance: 4.6
click at [360, 241] on div "Save and Continue Save and Exit" at bounding box center [269, 237] width 315 height 17
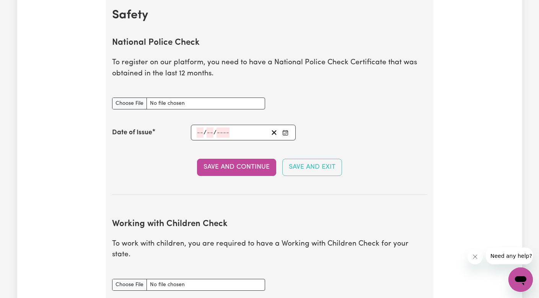
scroll to position [489, 0]
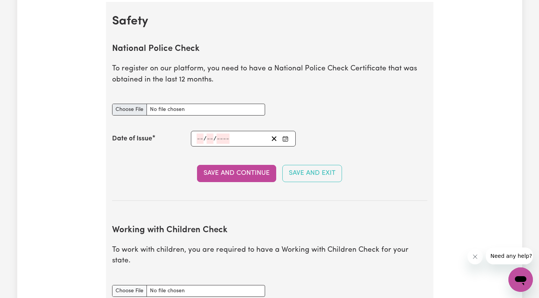
click at [134, 109] on input "National Police Check document" at bounding box center [188, 110] width 153 height 12
type input "C:\fakepath\14557701PC_BUENCONSEJO.pdf"
click at [200, 135] on input "number" at bounding box center [200, 138] width 7 height 10
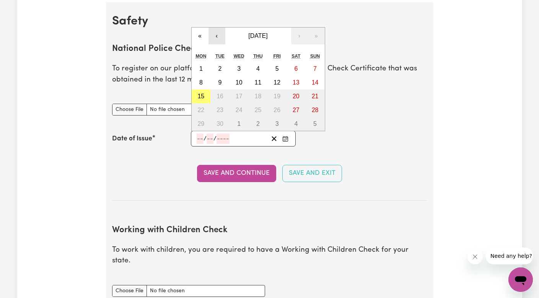
click at [219, 33] on button "‹" at bounding box center [216, 36] width 17 height 17
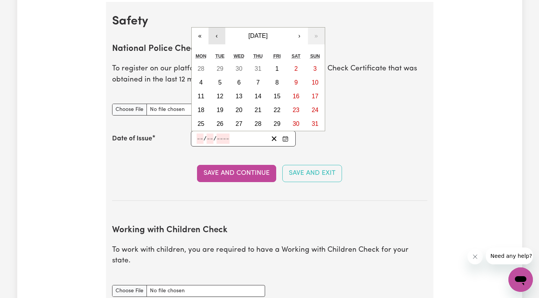
click at [219, 33] on button "‹" at bounding box center [216, 36] width 17 height 17
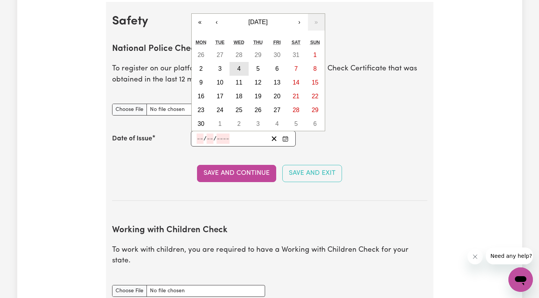
click at [242, 63] on button "4" at bounding box center [238, 69] width 19 height 14
type input "[DATE]"
type input "4"
type input "6"
type input "2025"
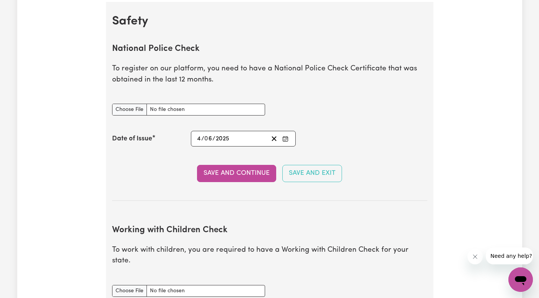
click at [383, 177] on div "Save and Continue Save and Exit" at bounding box center [269, 173] width 315 height 17
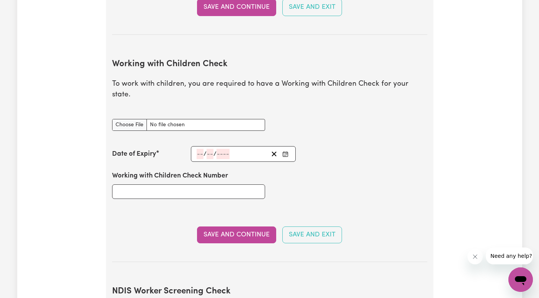
scroll to position [658, 0]
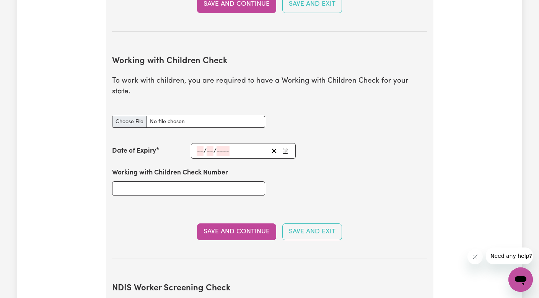
click at [129, 116] on input "Working with Children Check document" at bounding box center [188, 122] width 153 height 12
type input "C:\fakepath\494827254_1598302724196976_1788233929538958437_n.jpg"
click at [178, 181] on input "Working with Children Check Number" at bounding box center [188, 188] width 153 height 15
paste input "2976608A-01"
type input "2976608A-01"
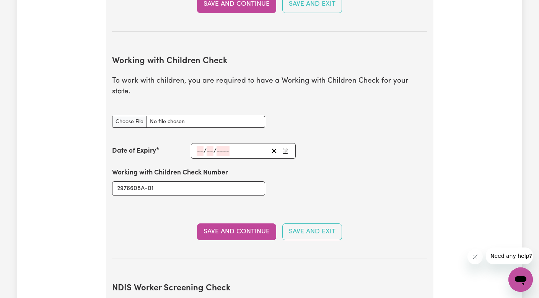
click at [200, 146] on input "number" at bounding box center [200, 151] width 7 height 10
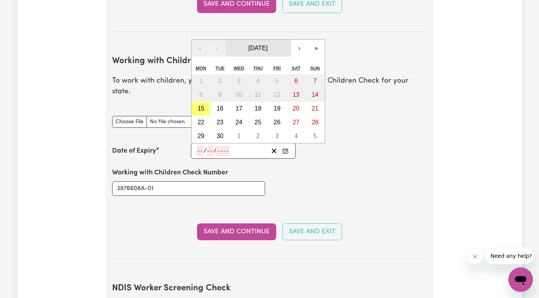
click at [259, 40] on button "[DATE]" at bounding box center [258, 48] width 66 height 17
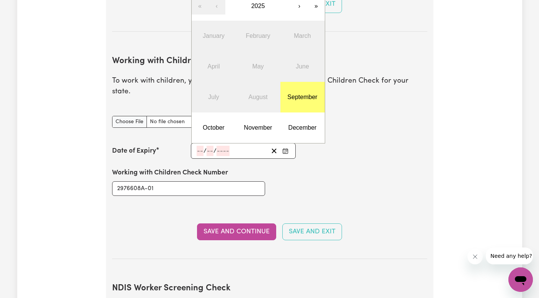
click at [373, 143] on div "Date of Expiry / / « ‹ 2025 › » January February March April May June July Augu…" at bounding box center [269, 151] width 315 height 16
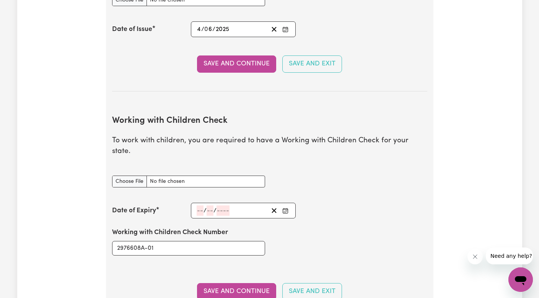
scroll to position [594, 0]
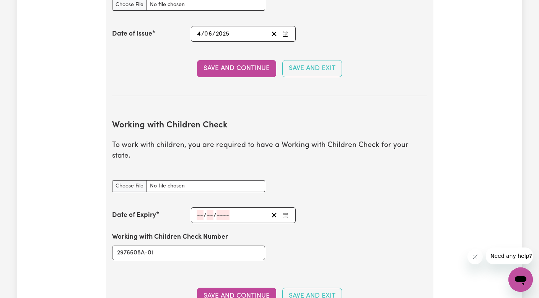
click at [284, 214] on icon "Enter the Date of Expiry of your Working with Children Check" at bounding box center [285, 214] width 5 height 0
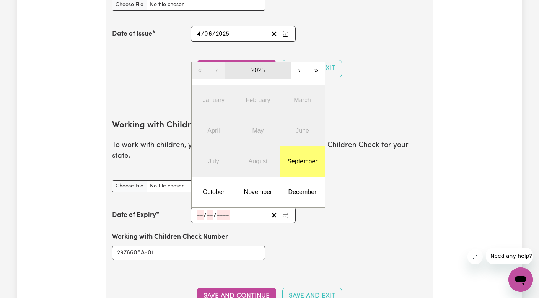
click at [254, 67] on span "2025" at bounding box center [258, 70] width 14 height 7
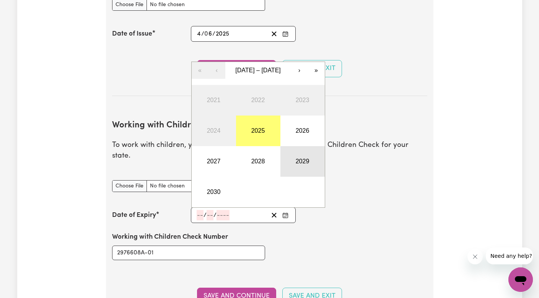
click at [309, 148] on button "2029" at bounding box center [302, 161] width 44 height 31
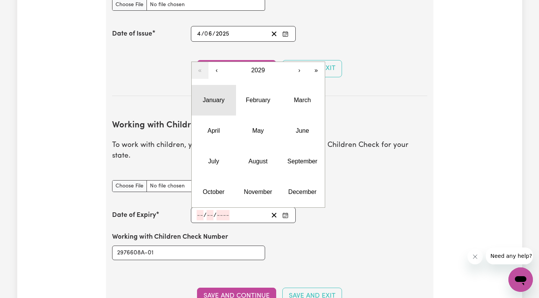
click at [216, 97] on abbr "January" at bounding box center [214, 100] width 22 height 7
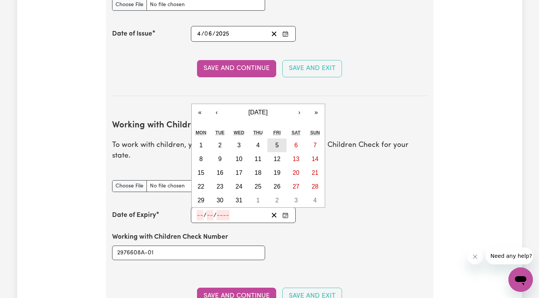
click at [277, 142] on abbr "5" at bounding box center [276, 145] width 3 height 7
type input "[DATE]"
type input "5"
type input "1"
type input "2029"
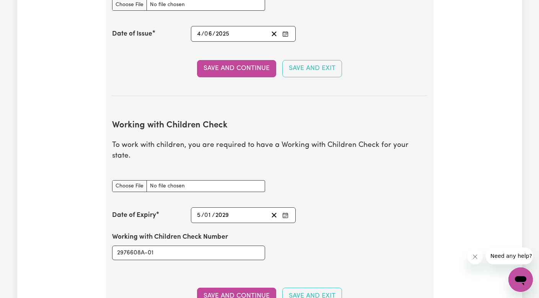
click at [320, 229] on div "Working with Children Check Number 2976608A-01" at bounding box center [269, 246] width 324 height 46
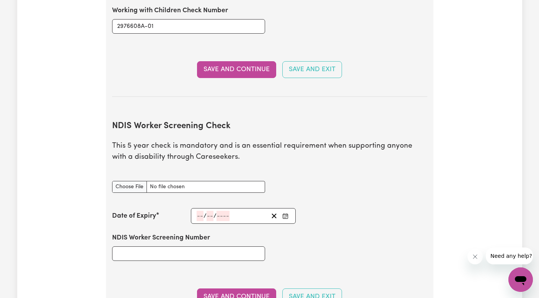
scroll to position [865, 0]
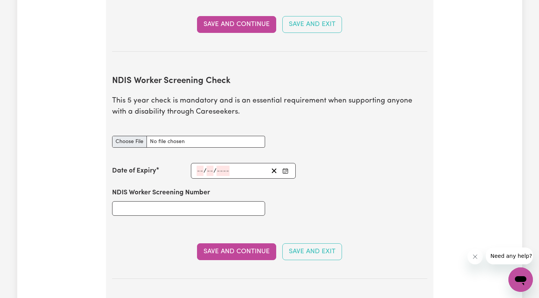
click at [130, 136] on input "NDIS Worker Screening Check document" at bounding box center [188, 142] width 153 height 12
click at [320, 138] on div "NDIS Worker Screening Check document" at bounding box center [269, 142] width 324 height 30
click at [136, 136] on input "NDIS Worker Screening Check document" at bounding box center [188, 142] width 153 height 12
click at [125, 136] on input "NDIS Worker Screening Check document" at bounding box center [188, 142] width 153 height 12
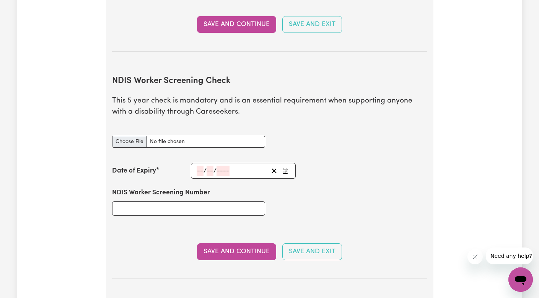
type input "C:\fakepath\Screenshot [DATE] 8.59.24 AM.pdf"
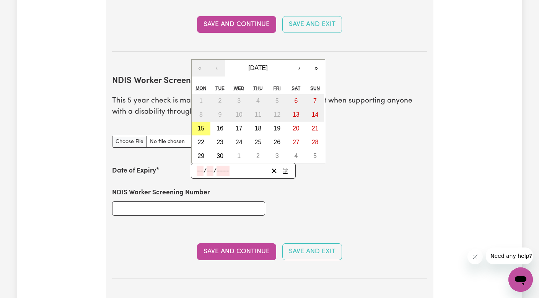
click at [200, 166] on input "number" at bounding box center [200, 171] width 7 height 10
click at [250, 65] on span "[DATE]" at bounding box center [257, 68] width 19 height 7
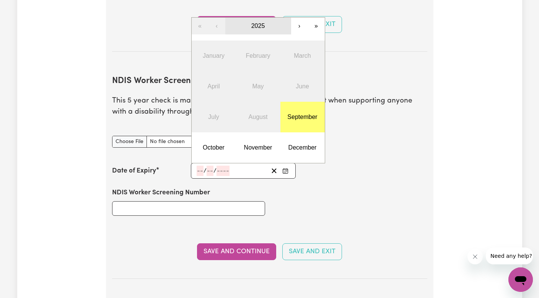
click at [262, 18] on button "2025" at bounding box center [258, 26] width 66 height 17
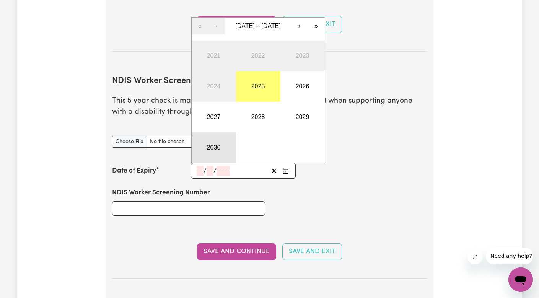
click at [226, 135] on button "2030" at bounding box center [214, 147] width 44 height 31
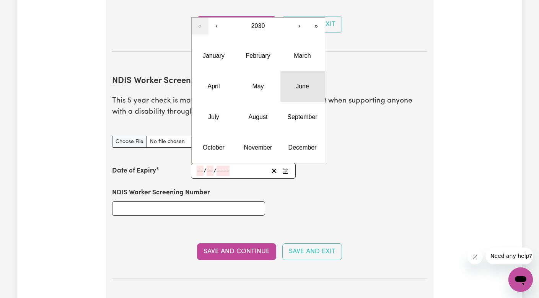
click at [291, 71] on button "June" at bounding box center [302, 86] width 44 height 31
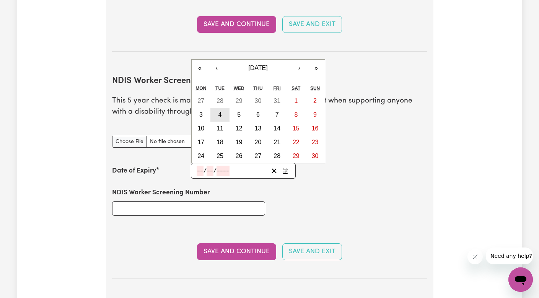
click at [215, 108] on button "4" at bounding box center [219, 115] width 19 height 14
type input "[DATE]"
type input "4"
type input "6"
type input "2030"
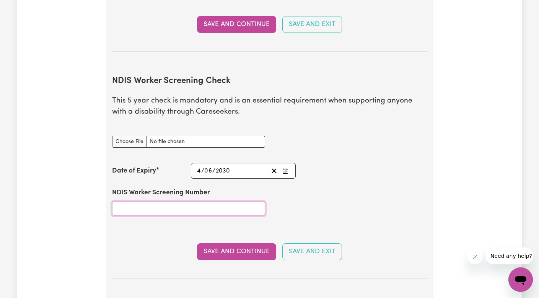
click at [226, 201] on input "NDIS Worker Screening Number" at bounding box center [188, 208] width 153 height 15
paste input "32321898."
click at [173, 188] on label "NDIS Worker Screening Number" at bounding box center [161, 193] width 98 height 10
click at [173, 201] on input "32321898." at bounding box center [188, 208] width 153 height 15
click at [161, 201] on input "32321898." at bounding box center [188, 208] width 153 height 15
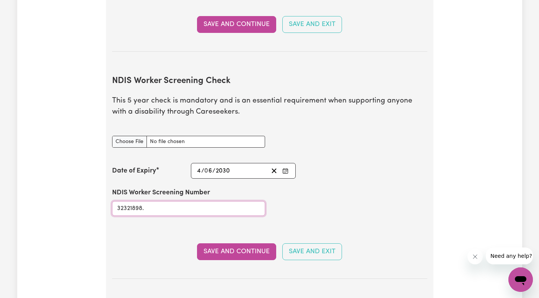
click at [145, 201] on input "32321898." at bounding box center [188, 208] width 153 height 15
type input "32321898"
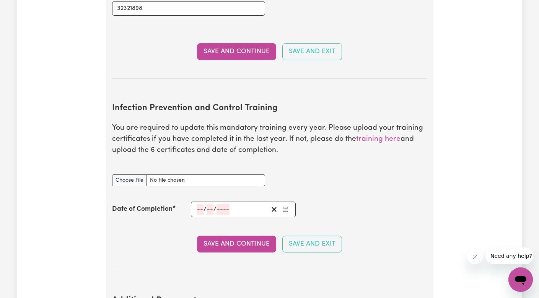
scroll to position [1066, 0]
click at [126, 174] on input "Infection Prevention and Control Training document" at bounding box center [188, 180] width 153 height 12
type input "C:\fakepath\Infection Prevention and Control training.pdf"
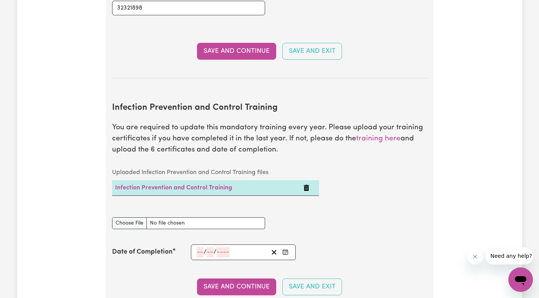
click at [197, 247] on input "number" at bounding box center [200, 252] width 7 height 10
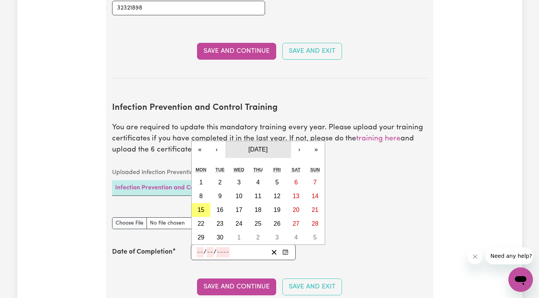
click at [255, 146] on span "[DATE]" at bounding box center [257, 149] width 19 height 7
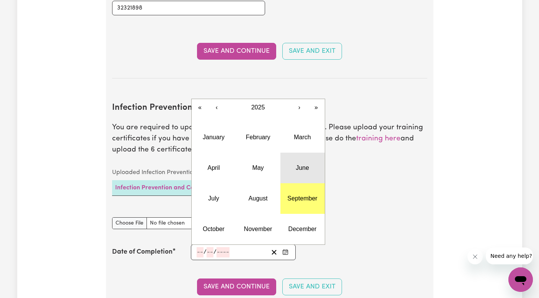
click at [302, 153] on button "June" at bounding box center [302, 168] width 44 height 31
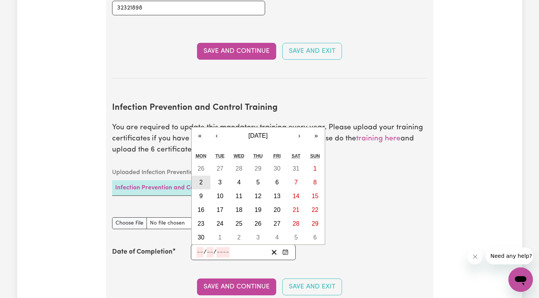
click at [207, 176] on button "2" at bounding box center [201, 183] width 19 height 14
type input "[DATE]"
type input "2"
type input "6"
type input "2025"
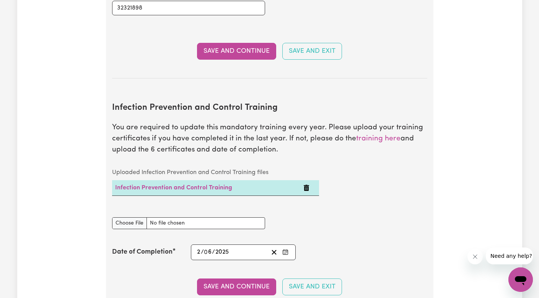
click at [331, 248] on section "Infection Prevention and Control Training You are required to update this manda…" at bounding box center [269, 202] width 315 height 223
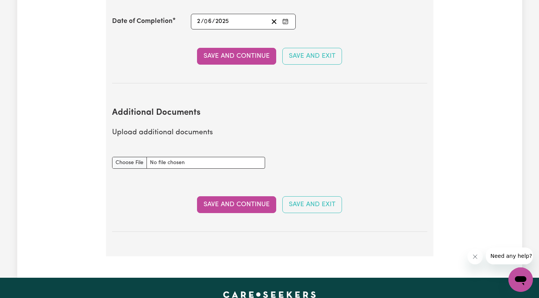
scroll to position [1312, 0]
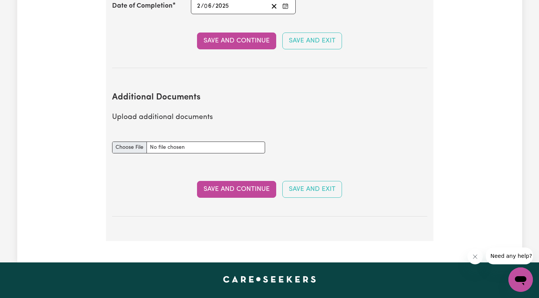
click at [120, 141] on input "Additional Documents document" at bounding box center [188, 147] width 153 height 12
type input "C:\fakepath\NDIS Induction Module.pdf"
click at [255, 181] on button "Save and Continue" at bounding box center [236, 189] width 79 height 17
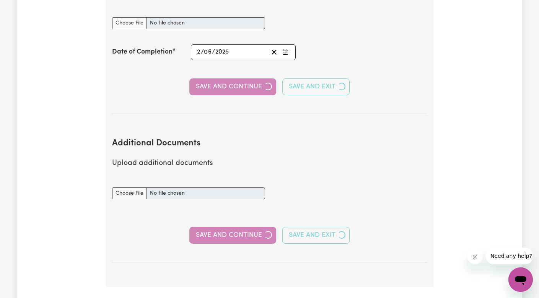
select select "Certificate III (Individual Support)"
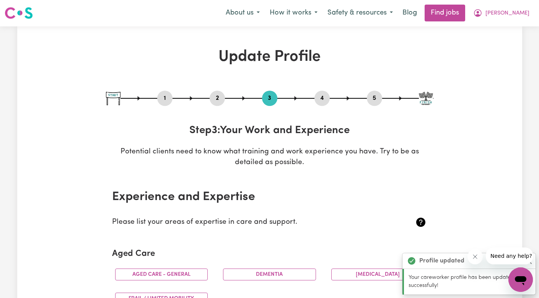
scroll to position [0, 0]
click at [255, 167] on p "Potential clients need to know what training and work experience you have. Try …" at bounding box center [269, 158] width 327 height 22
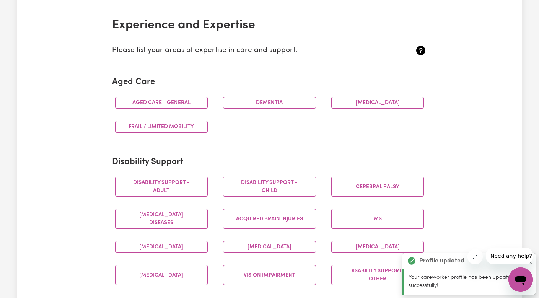
scroll to position [172, 0]
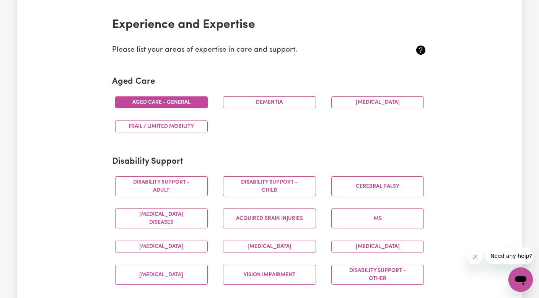
click at [173, 96] on button "Aged care - General" at bounding box center [161, 102] width 93 height 12
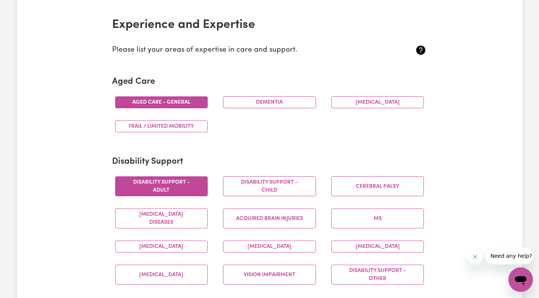
click at [163, 184] on button "Disability support - Adult" at bounding box center [161, 186] width 93 height 20
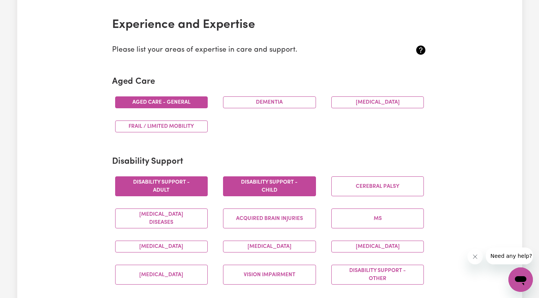
click at [271, 188] on button "Disability support - Child" at bounding box center [269, 186] width 93 height 20
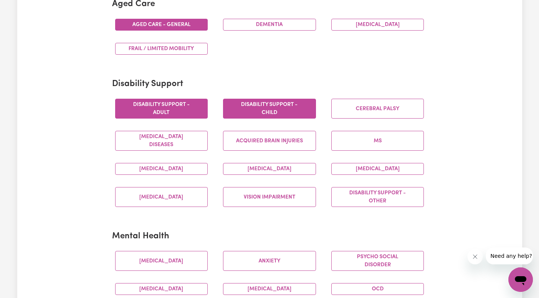
scroll to position [256, 0]
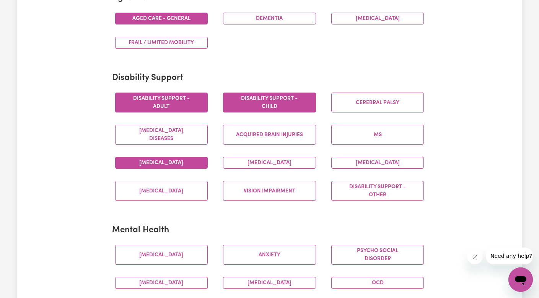
click at [156, 163] on button "[MEDICAL_DATA]" at bounding box center [161, 163] width 93 height 12
click at [177, 100] on button "Disability support - Adult" at bounding box center [161, 103] width 93 height 20
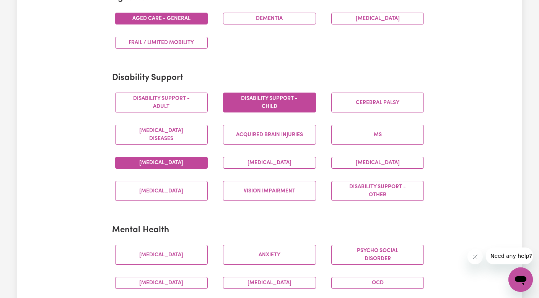
click at [200, 83] on section "Disability Support Disability support - Adult Disability support - Child [MEDIC…" at bounding box center [269, 140] width 315 height 146
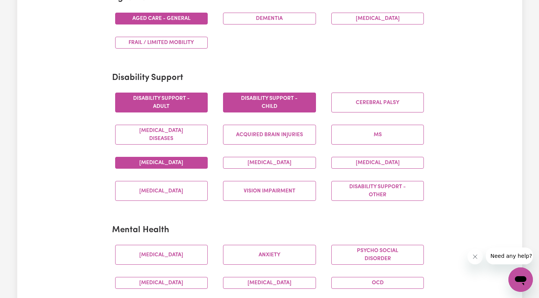
click at [172, 94] on button "Disability support - Adult" at bounding box center [161, 103] width 93 height 20
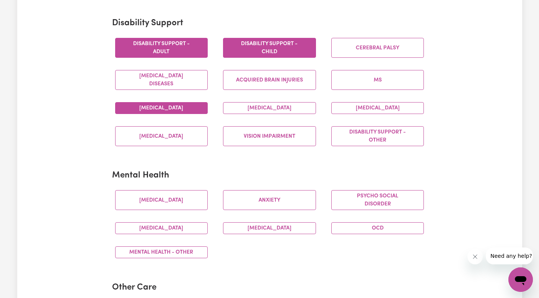
scroll to position [349, 0]
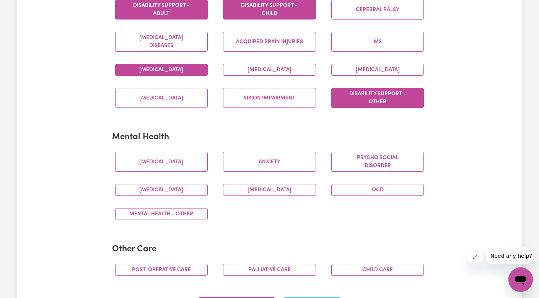
click at [387, 99] on button "Disability support - Other" at bounding box center [377, 98] width 93 height 20
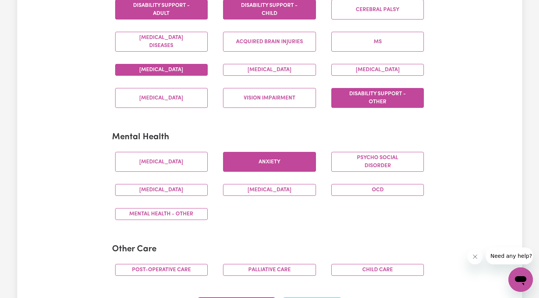
click at [289, 163] on button "Anxiety" at bounding box center [269, 162] width 93 height 20
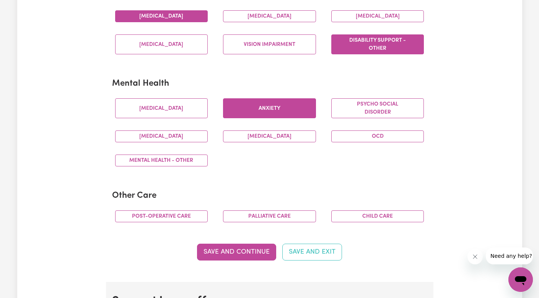
scroll to position [447, 0]
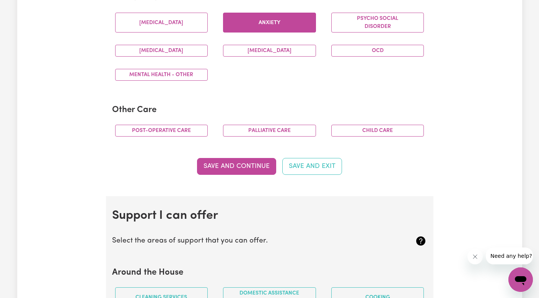
scroll to position [489, 0]
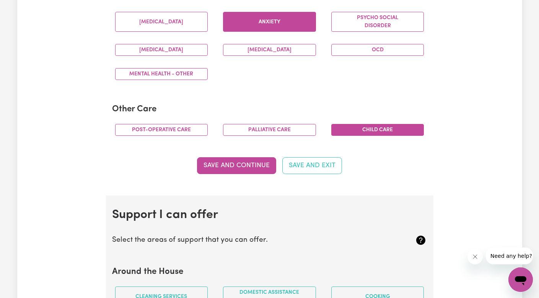
click at [379, 130] on button "Child care" at bounding box center [377, 130] width 93 height 12
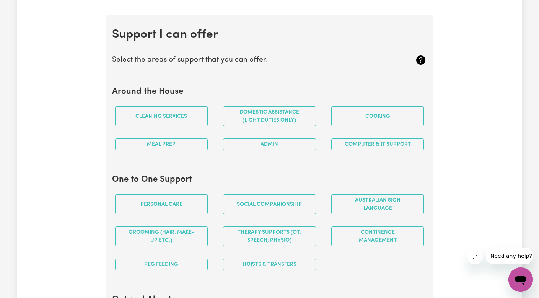
scroll to position [671, 0]
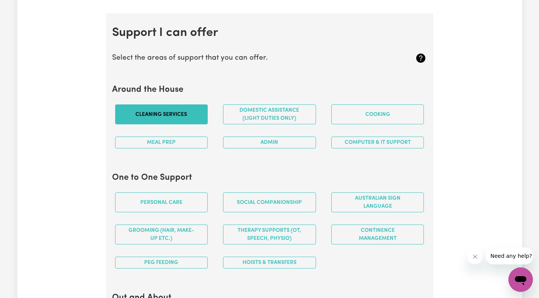
click at [157, 115] on button "Cleaning services" at bounding box center [161, 114] width 93 height 20
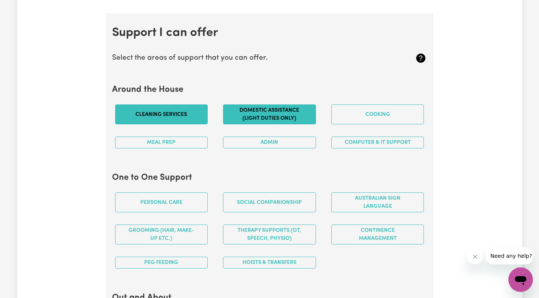
click at [265, 114] on button "Domestic assistance (light duties only)" at bounding box center [269, 114] width 93 height 20
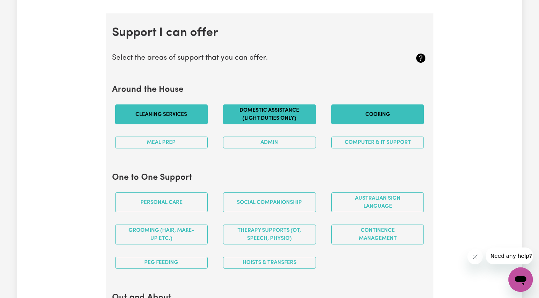
click at [367, 110] on button "Cooking" at bounding box center [377, 114] width 93 height 20
click at [187, 140] on button "Meal prep" at bounding box center [161, 143] width 93 height 12
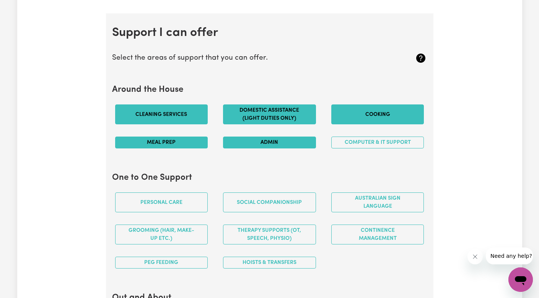
click at [271, 140] on button "Admin" at bounding box center [269, 143] width 93 height 12
click at [375, 137] on button "Computer & IT Support" at bounding box center [377, 143] width 93 height 12
click at [313, 168] on section "One to One Support Personal care Social companionship Australian Sign Language …" at bounding box center [269, 224] width 315 height 114
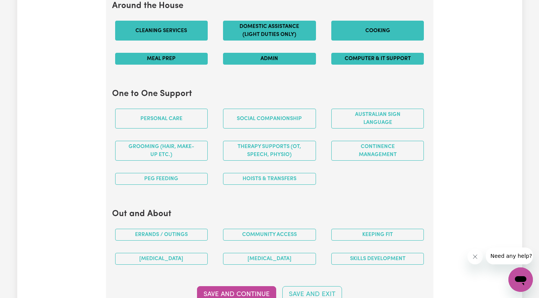
scroll to position [761, 0]
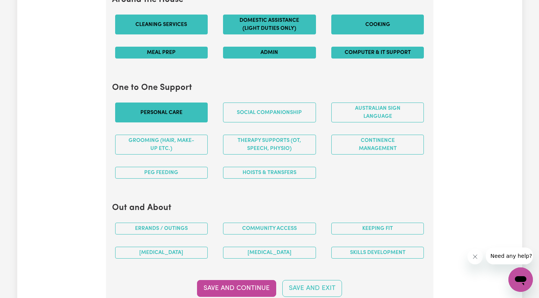
click at [162, 114] on button "Personal care" at bounding box center [161, 112] width 93 height 20
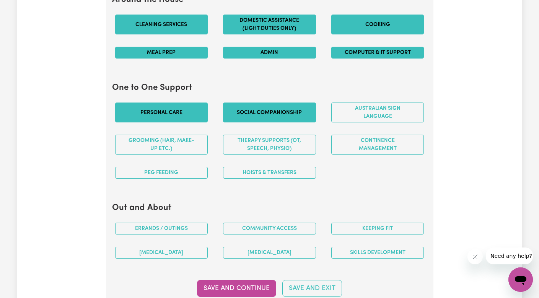
click at [255, 111] on button "Social companionship" at bounding box center [269, 112] width 93 height 20
click at [164, 167] on button "PEG feeding" at bounding box center [161, 173] width 93 height 12
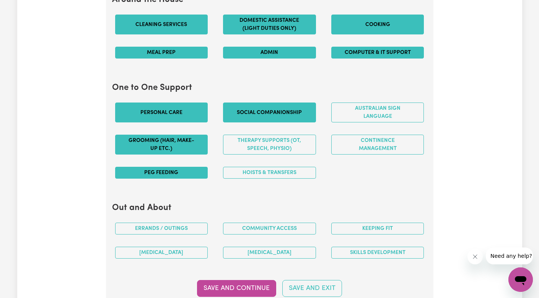
click at [203, 141] on button "Grooming (hair, make-up etc.)" at bounding box center [161, 145] width 93 height 20
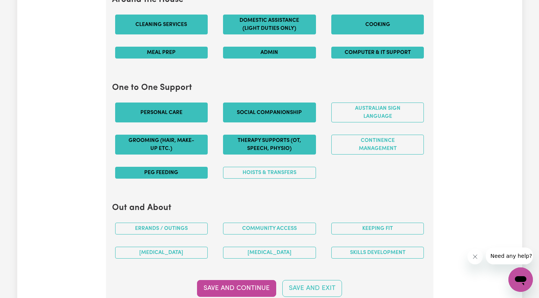
click at [251, 141] on button "Therapy Supports (OT, speech, physio)" at bounding box center [269, 145] width 93 height 20
click at [401, 171] on div "Personal care Social companionship Australian Sign Language Grooming (hair, mak…" at bounding box center [269, 140] width 324 height 88
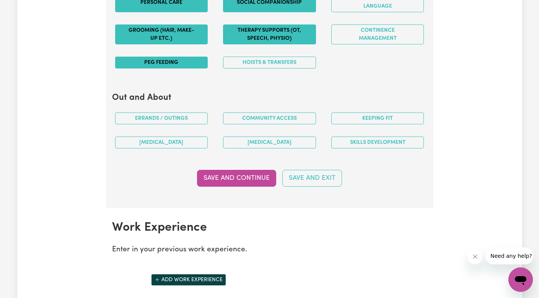
scroll to position [872, 0]
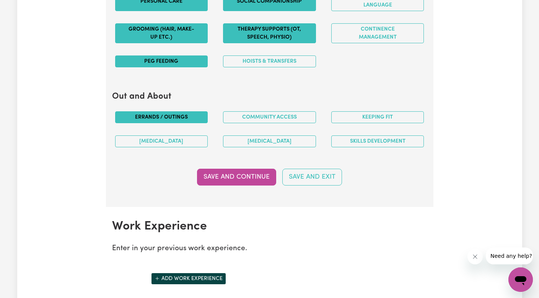
click at [135, 111] on button "Errands / Outings" at bounding box center [161, 117] width 93 height 12
click at [259, 115] on button "Community access" at bounding box center [269, 117] width 93 height 12
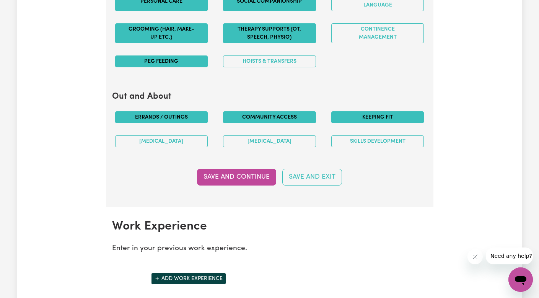
click at [376, 112] on button "Keeping fit" at bounding box center [377, 117] width 93 height 12
click at [376, 137] on button "Skills Development" at bounding box center [377, 141] width 93 height 12
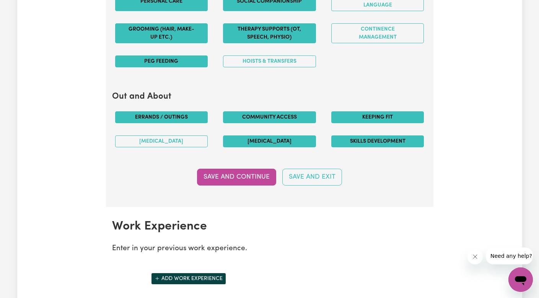
click at [283, 138] on button "[MEDICAL_DATA]" at bounding box center [269, 141] width 93 height 12
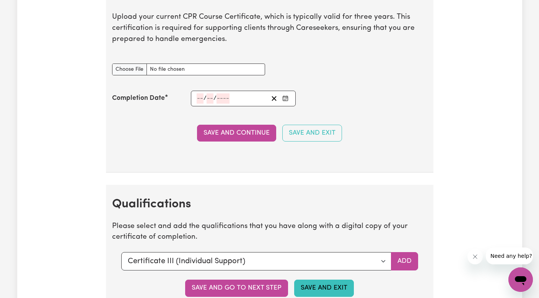
scroll to position [1554, 0]
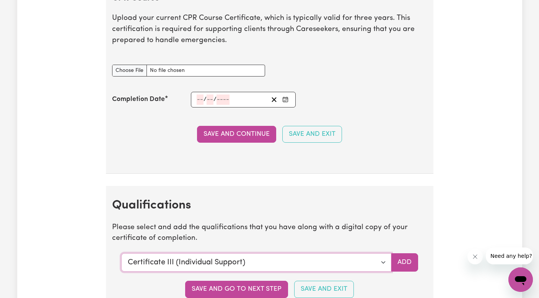
click at [383, 254] on select "Select a qualification to add... Certificate III (Individual Support) Certifica…" at bounding box center [256, 262] width 270 height 18
click at [426, 213] on section "Qualifications Please select and add the qualifications that you have along wit…" at bounding box center [269, 252] width 327 height 133
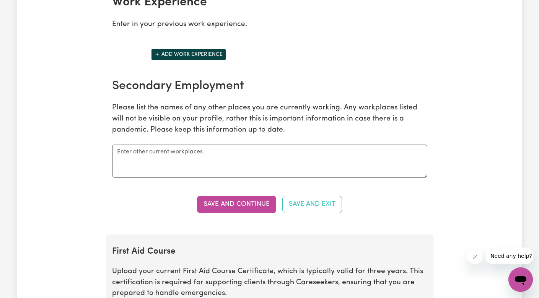
scroll to position [1090, 0]
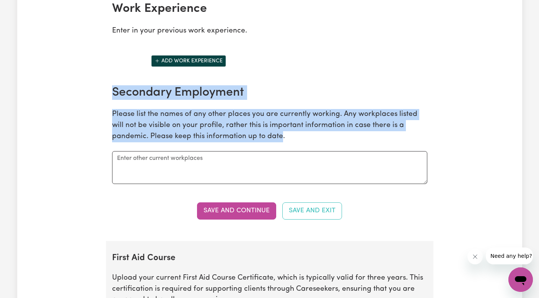
drag, startPoint x: 115, startPoint y: 88, endPoint x: 244, endPoint y: 127, distance: 134.6
click at [244, 127] on header "Secondary Employment Please list the names of any other places you are currentl…" at bounding box center [269, 113] width 315 height 57
copy header "Secondary Employment Please list the names of any other places you are currentl…"
click at [170, 162] on textarea at bounding box center [269, 167] width 315 height 33
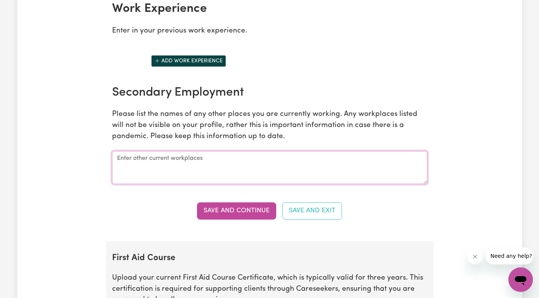
paste textarea "Secondary Employment: Tupperware [GEOGRAPHIC_DATA] – Pick Packer & Quality Assu…"
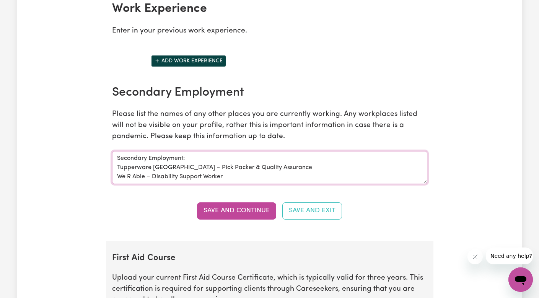
type textarea "Secondary Employment: Tupperware [GEOGRAPHIC_DATA] – Pick Packer & Quality Assu…"
click at [378, 216] on section "Work Experience Enter in your previous work experience. Add work experience Sec…" at bounding box center [269, 114] width 327 height 251
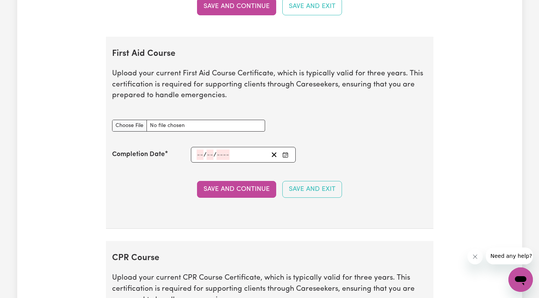
scroll to position [1300, 0]
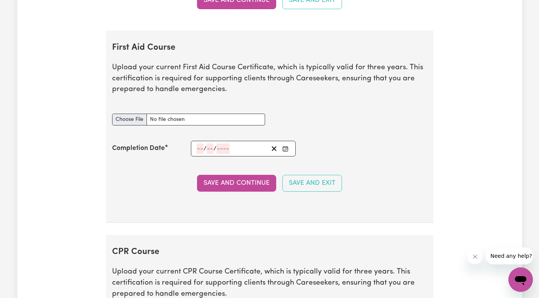
click at [120, 114] on input "First Aid Course document" at bounding box center [188, 120] width 153 height 12
click at [147, 34] on section "First Aid Course Upload your current First Aid Course Certificate, which is typ…" at bounding box center [269, 127] width 327 height 192
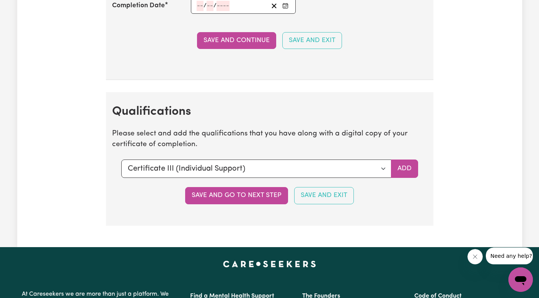
scroll to position [1648, 0]
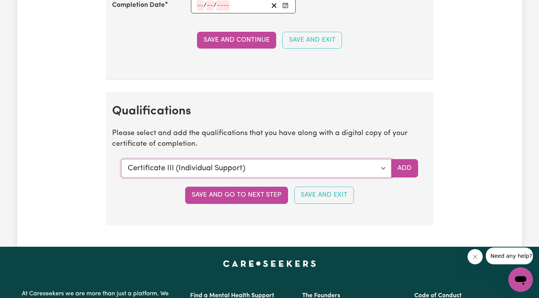
click at [383, 159] on select "Select a qualification to add... Certificate III (Individual Support) Certifica…" at bounding box center [256, 168] width 270 height 18
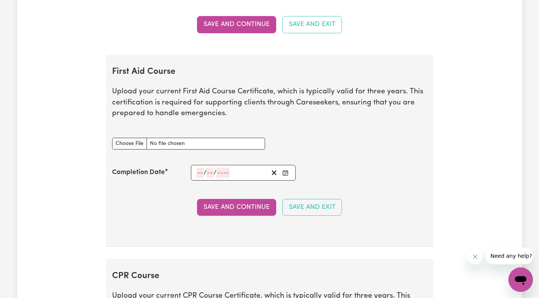
scroll to position [1318, 0]
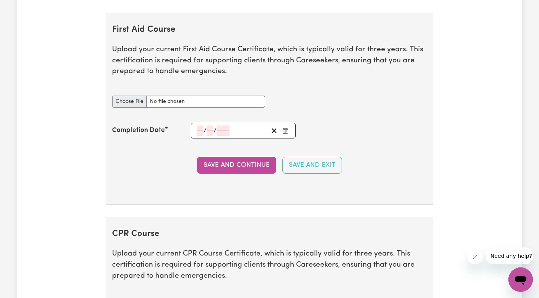
click at [127, 96] on input "First Aid Course document" at bounding box center [188, 102] width 153 height 12
click at [134, 96] on input "First Aid Course document" at bounding box center [188, 102] width 153 height 12
type input "C:\fakepath\Buenconsejo_Kershey_HLTAID011_7777660.pdf"
click at [284, 128] on icon "Enter the Completion Date of your First Aid Course" at bounding box center [285, 131] width 6 height 6
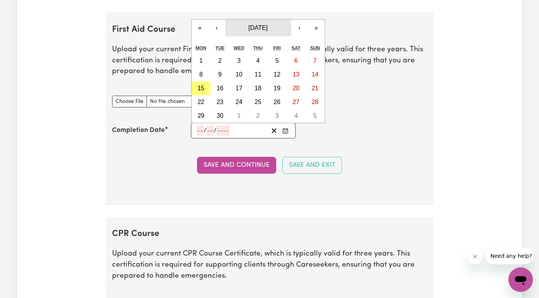
click at [262, 24] on span "[DATE]" at bounding box center [257, 27] width 19 height 7
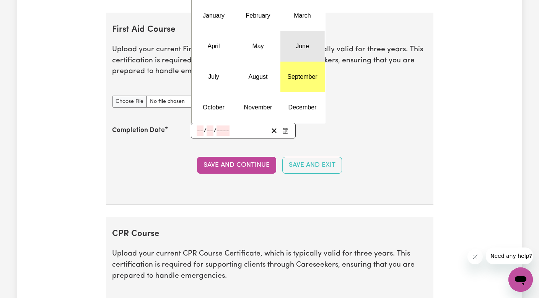
click at [292, 36] on button "June" at bounding box center [302, 46] width 44 height 31
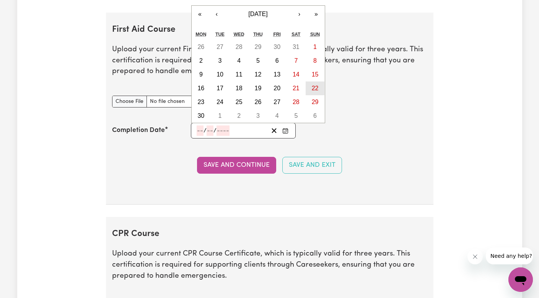
click at [309, 83] on button "22" at bounding box center [315, 88] width 19 height 14
type input "[DATE]"
type input "22"
type input "6"
type input "2025"
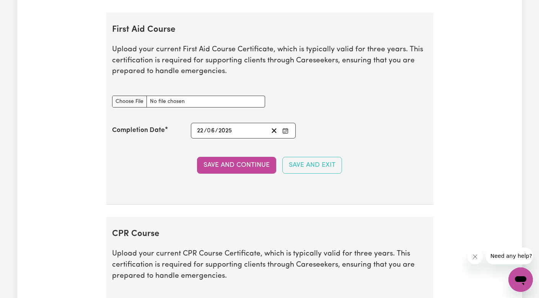
click at [183, 157] on div "Save and Continue Save and Exit" at bounding box center [269, 165] width 315 height 17
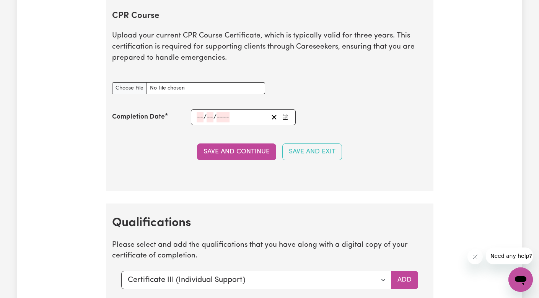
scroll to position [1537, 0]
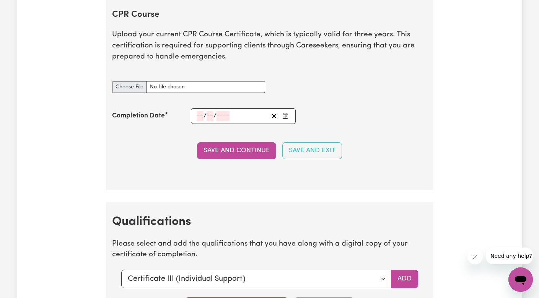
click at [136, 81] on input "CPR Course document" at bounding box center [188, 87] width 153 height 12
type input "C:\fakepath\Buenconsejo_Kershey_HLTAID011_7777660.pdf"
click at [199, 108] on div "/ /" at bounding box center [243, 116] width 105 height 16
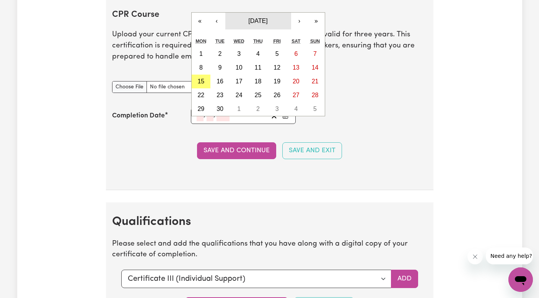
click at [265, 18] on span "[DATE]" at bounding box center [257, 21] width 19 height 7
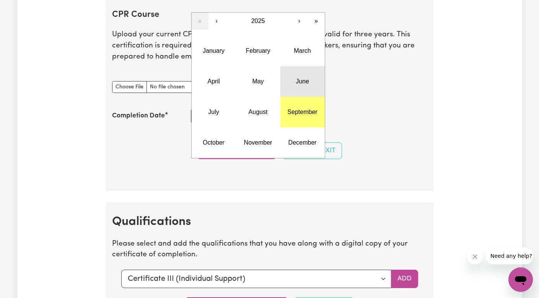
click at [301, 69] on button "June" at bounding box center [302, 81] width 44 height 31
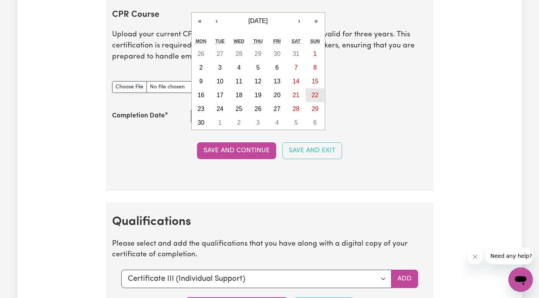
click at [318, 92] on abbr "22" at bounding box center [315, 95] width 7 height 7
type input "[DATE]"
type input "22"
type input "6"
type input "2025"
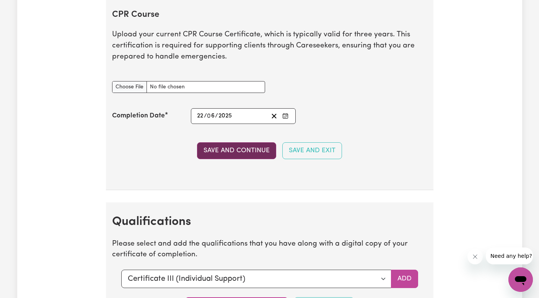
click at [260, 143] on button "Save and Continue" at bounding box center [236, 150] width 79 height 17
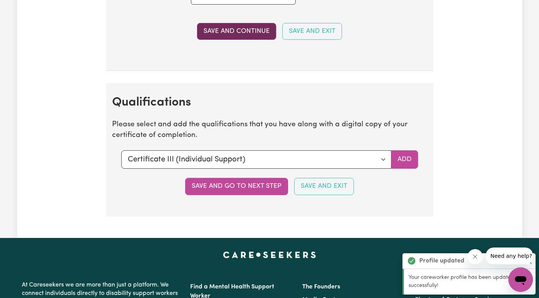
scroll to position [1746, 0]
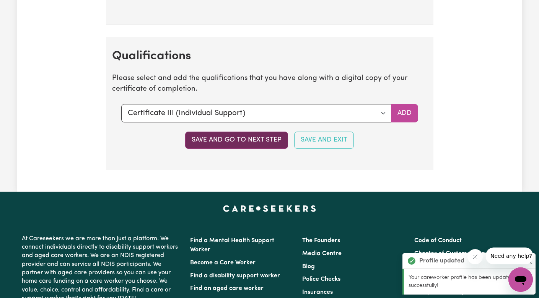
click at [280, 137] on button "Save and go to next step" at bounding box center [236, 140] width 103 height 17
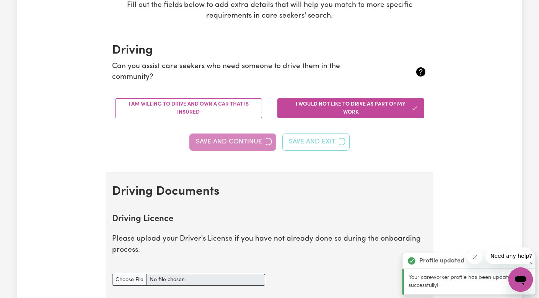
scroll to position [0, 0]
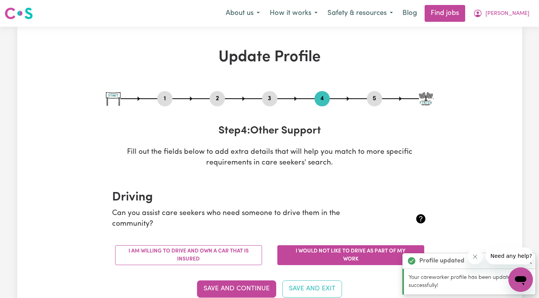
click at [280, 137] on h3 "Step 4 : Other Support" at bounding box center [269, 131] width 327 height 13
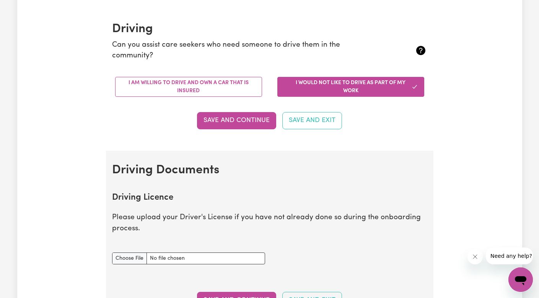
scroll to position [177, 0]
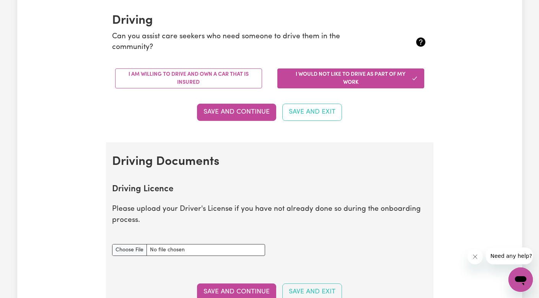
click at [369, 119] on div "Save and Continue Save and Exit" at bounding box center [269, 112] width 315 height 17
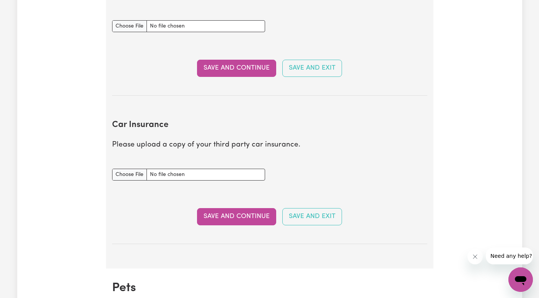
scroll to position [396, 0]
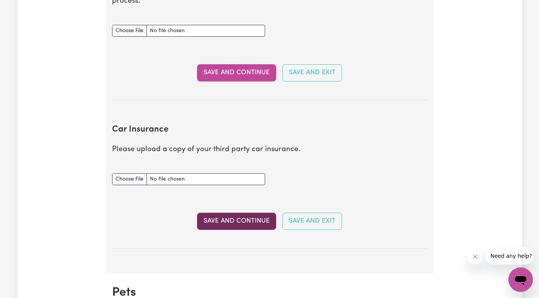
click at [242, 220] on button "Save and Continue" at bounding box center [236, 221] width 79 height 17
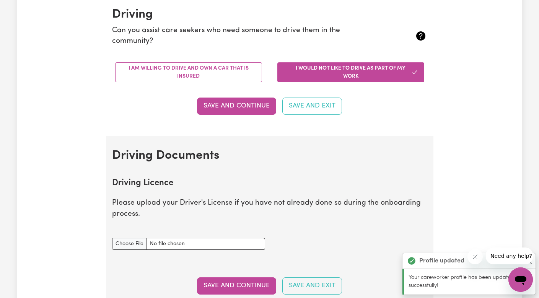
scroll to position [180, 0]
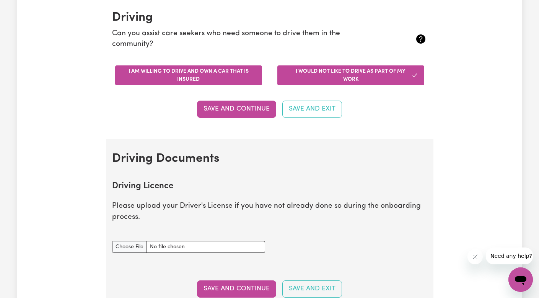
click at [231, 75] on button "I am willing to drive and own a car that is insured" at bounding box center [188, 75] width 147 height 20
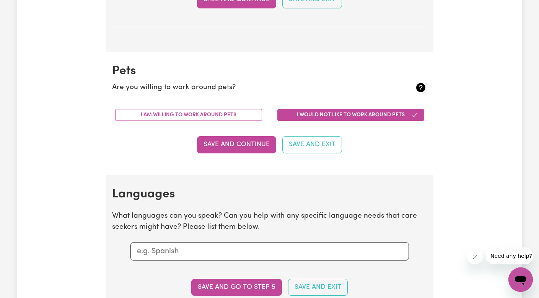
scroll to position [622, 0]
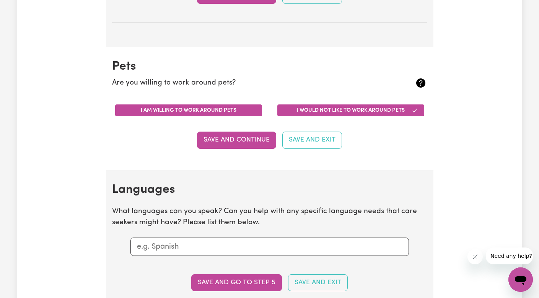
click at [244, 106] on button "I am willing to work around pets" at bounding box center [188, 110] width 147 height 12
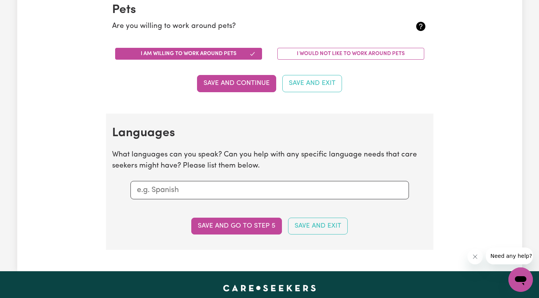
scroll to position [715, 0]
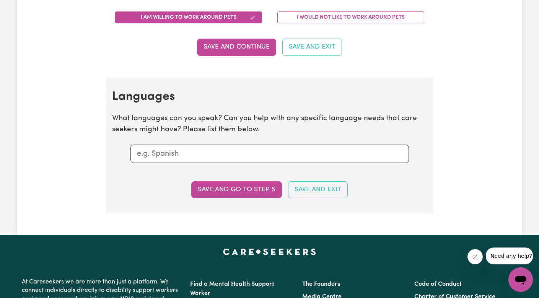
click at [198, 149] on input "text" at bounding box center [269, 153] width 265 height 11
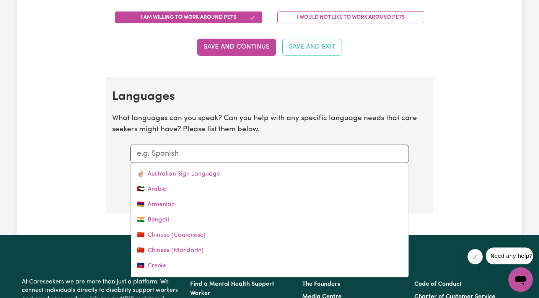
type input "D"
type input "F"
type input "Farsi"
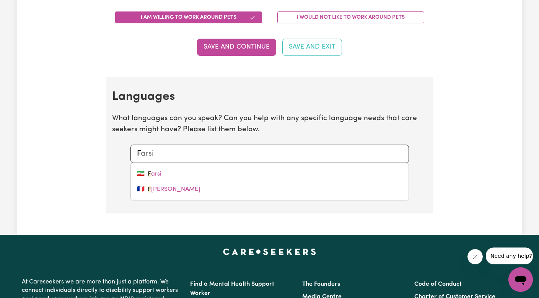
type input "Fi"
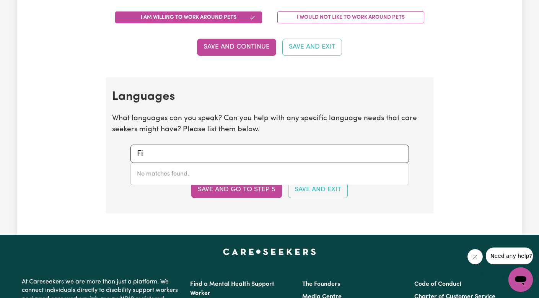
type input "F"
type input "Farsi"
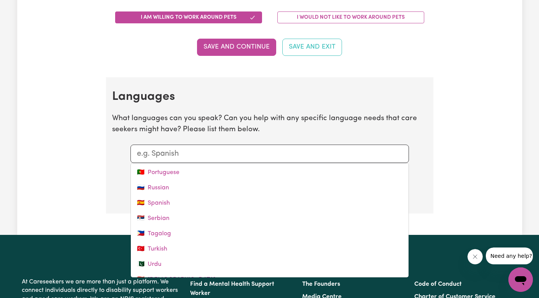
scroll to position [320, 0]
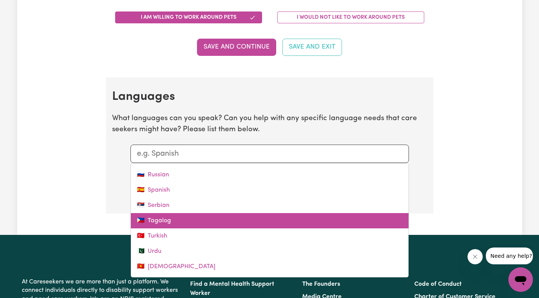
click at [151, 213] on link "🇵🇭 Tagalog" at bounding box center [270, 220] width 278 height 15
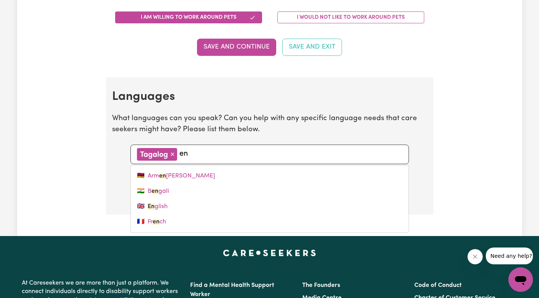
type input "eng"
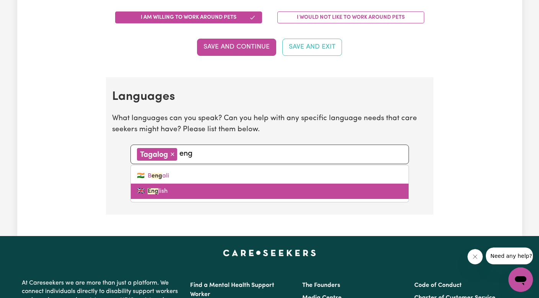
click at [204, 188] on link "🇬🇧 Eng lish" at bounding box center [270, 191] width 278 height 15
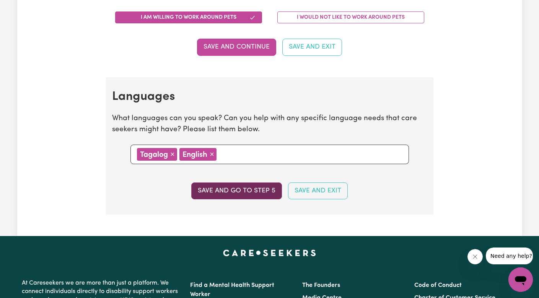
click at [254, 185] on button "Save and go to step 5" at bounding box center [236, 190] width 91 height 17
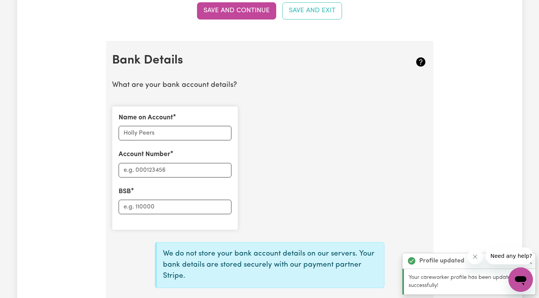
scroll to position [0, 0]
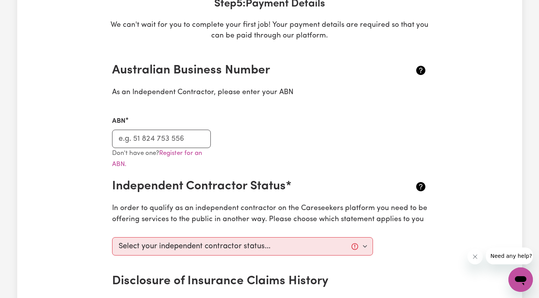
scroll to position [128, 0]
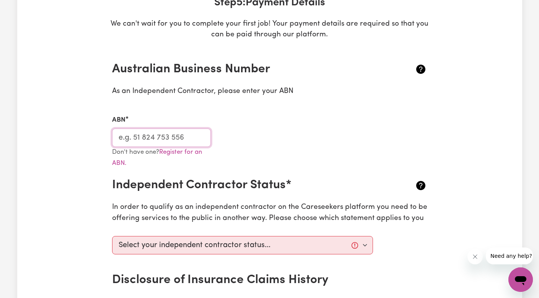
click at [154, 138] on input "ABN" at bounding box center [161, 137] width 99 height 18
click at [159, 130] on input "ABN" at bounding box center [161, 137] width 99 height 18
type input "62441758648"
click at [286, 156] on div "Don't have one? Register for an ABN." at bounding box center [269, 162] width 324 height 31
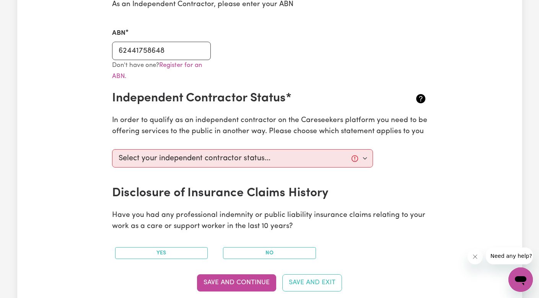
scroll to position [244, 0]
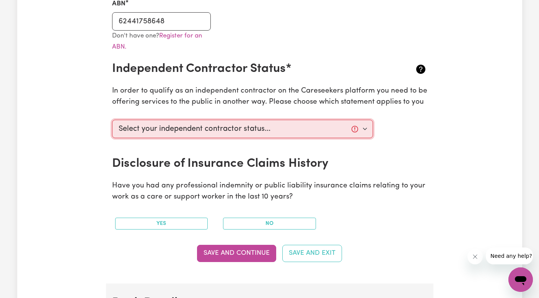
select select "I am working in another industry"
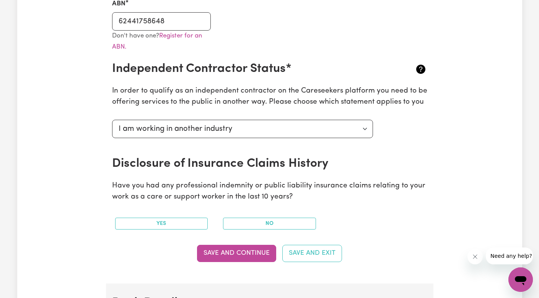
click at [296, 171] on section "Australian Business Number As an Independent Contractor, please enter your ABN …" at bounding box center [269, 108] width 327 height 350
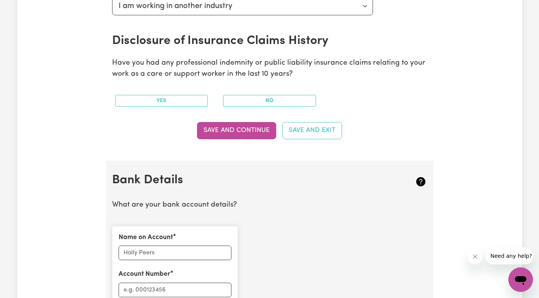
scroll to position [371, 0]
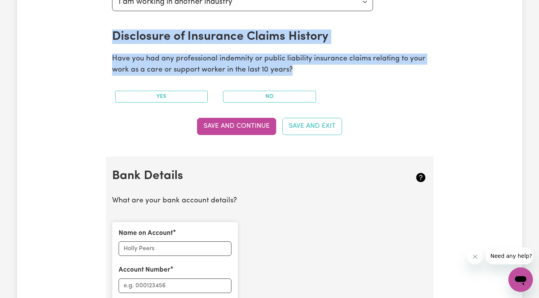
drag, startPoint x: 113, startPoint y: 30, endPoint x: 285, endPoint y: 76, distance: 178.2
copy section "Disclosure of Insurance Claims History Have you had any professional indemnity …"
click at [359, 93] on div "Yes No" at bounding box center [269, 97] width 324 height 24
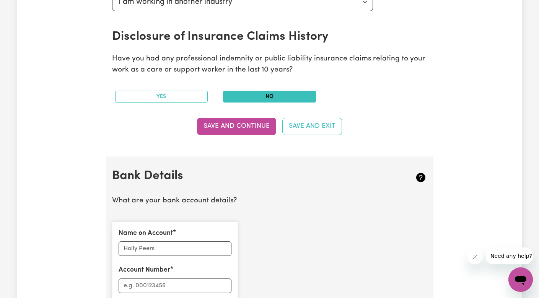
click at [301, 94] on button "No" at bounding box center [269, 97] width 93 height 12
click at [376, 96] on div "Yes No" at bounding box center [269, 97] width 324 height 24
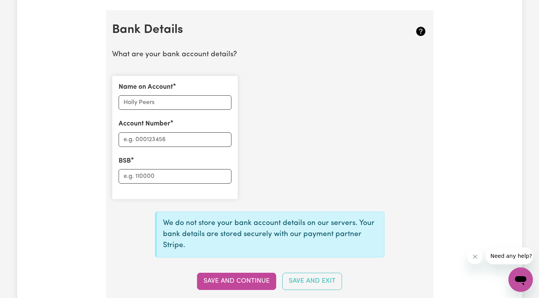
scroll to position [497, 0]
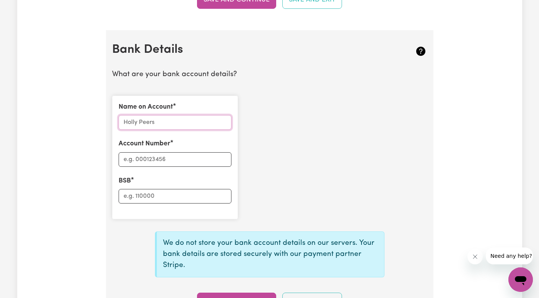
click at [173, 119] on input "Name on Account" at bounding box center [175, 122] width 113 height 15
type input "[PERSON_NAME]"
click at [154, 156] on input "Account Number" at bounding box center [175, 159] width 113 height 15
click at [278, 180] on div "Name on Account [PERSON_NAME] Account Number BSB" at bounding box center [269, 157] width 324 height 136
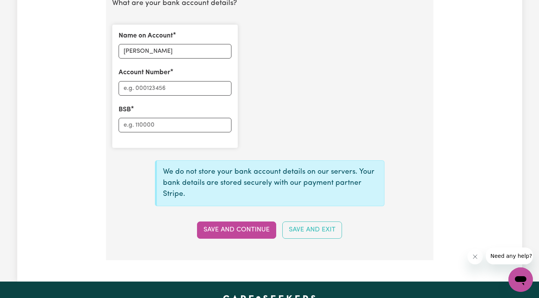
scroll to position [577, 0]
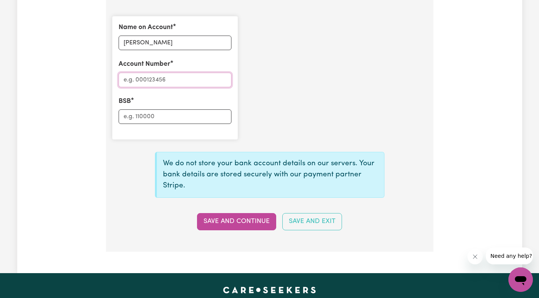
click at [158, 75] on input "Account Number" at bounding box center [175, 80] width 113 height 15
click at [290, 126] on div "Name on Account [PERSON_NAME] Account Number BSB" at bounding box center [269, 78] width 324 height 136
click at [177, 76] on input "Account Number" at bounding box center [175, 80] width 113 height 15
type input "11021568"
click at [135, 111] on input "BSB" at bounding box center [175, 116] width 113 height 15
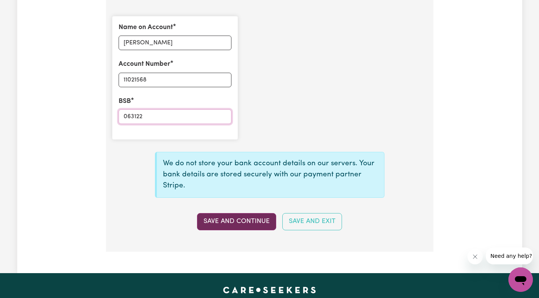
type input "063122"
click at [225, 218] on button "Save and Continue" at bounding box center [236, 221] width 79 height 17
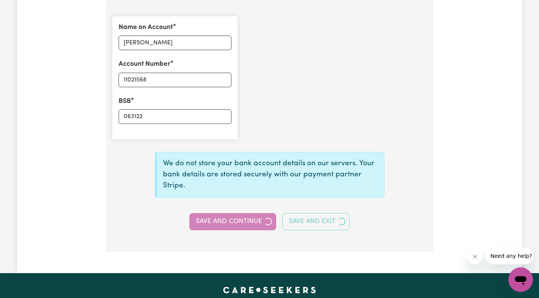
select select
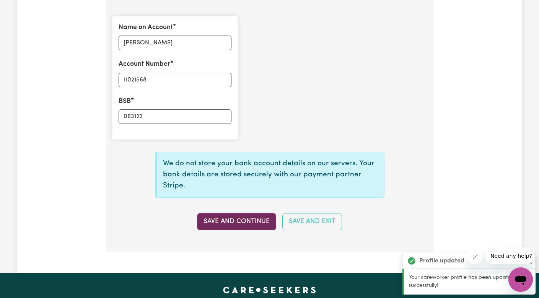
type input "****1568"
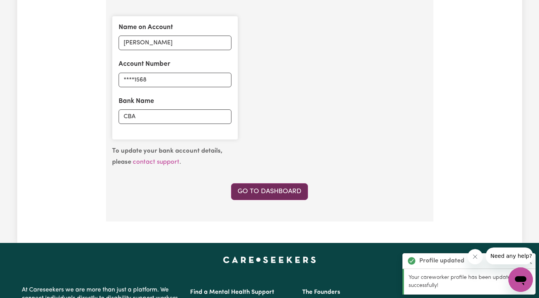
click at [257, 189] on link "Go to Dashboard" at bounding box center [269, 191] width 77 height 17
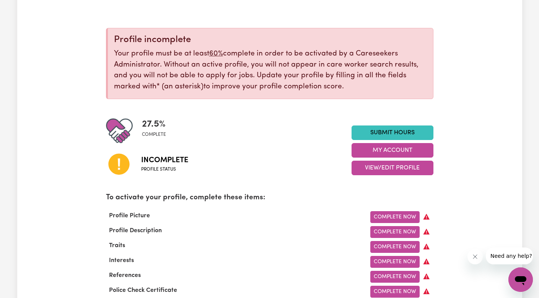
scroll to position [70, 0]
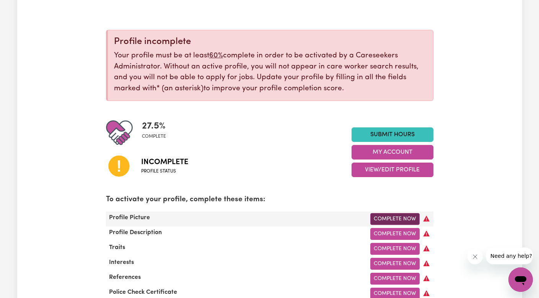
click at [393, 215] on link "Complete Now" at bounding box center [394, 219] width 49 height 12
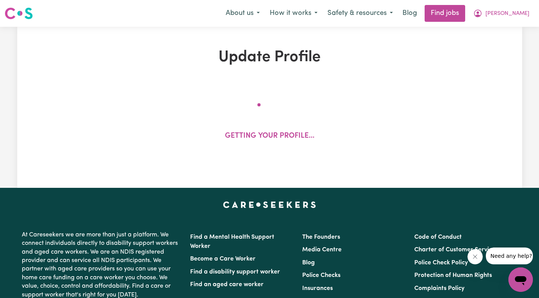
select select "[DEMOGRAPHIC_DATA]"
select select "Student Visa"
select select "Studying a healthcare related degree or qualification"
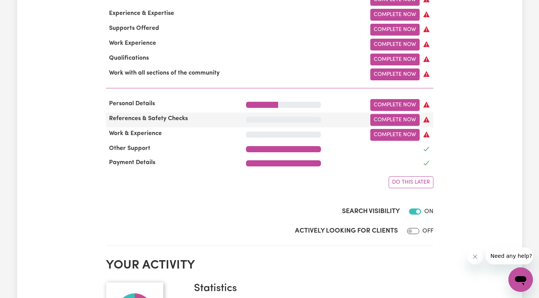
scroll to position [380, 0]
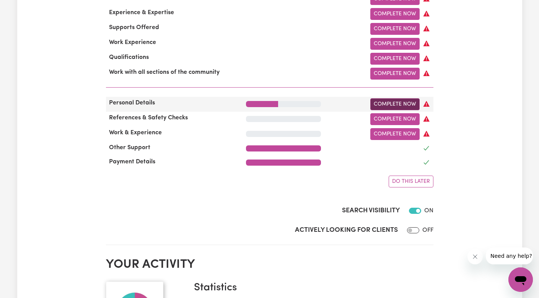
click at [398, 104] on link "Complete Now" at bounding box center [394, 104] width 49 height 12
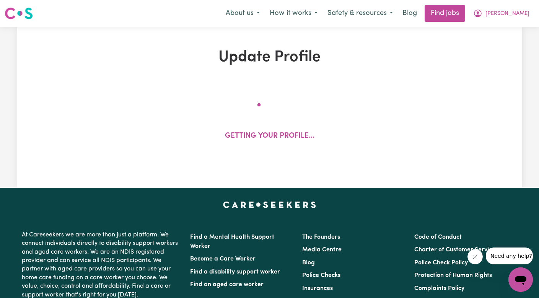
select select "[DEMOGRAPHIC_DATA]"
select select "Student Visa"
select select "Studying a healthcare related degree or qualification"
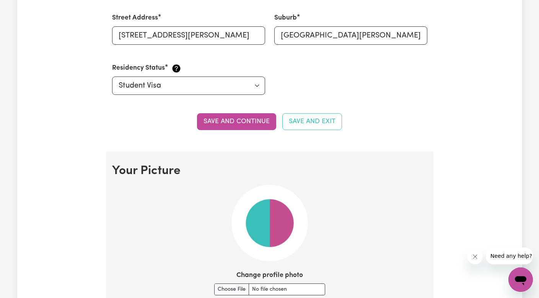
scroll to position [431, 0]
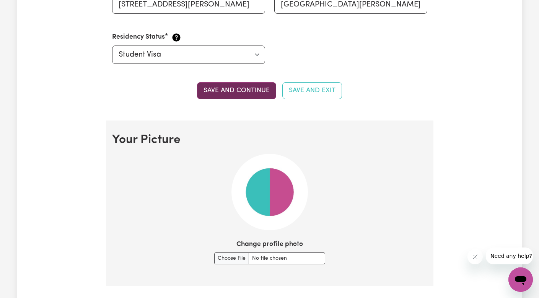
click at [238, 90] on button "Save and continue" at bounding box center [236, 90] width 79 height 17
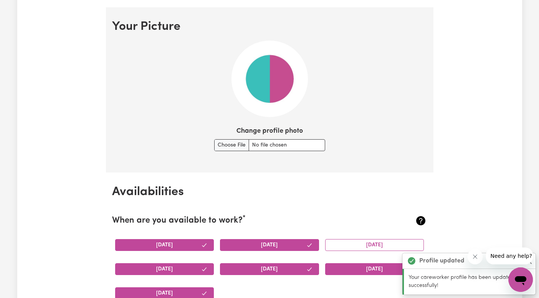
scroll to position [549, 0]
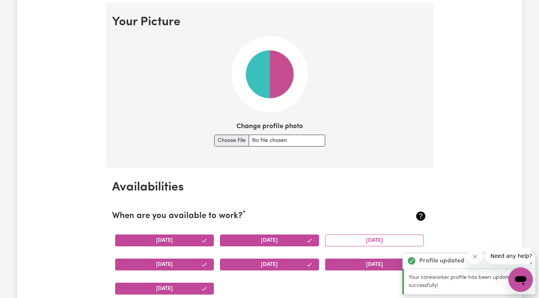
click at [220, 137] on input "Change profile photo" at bounding box center [269, 141] width 111 height 12
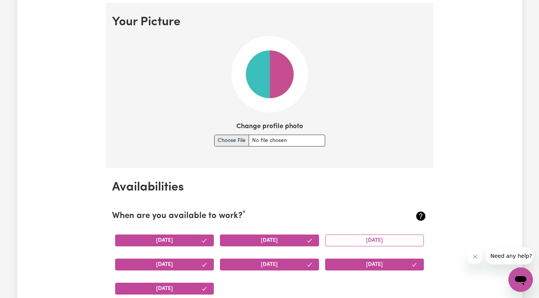
type input "C:\fakepath\445382825_418698427632799_8925433703903612919_n.jpg"
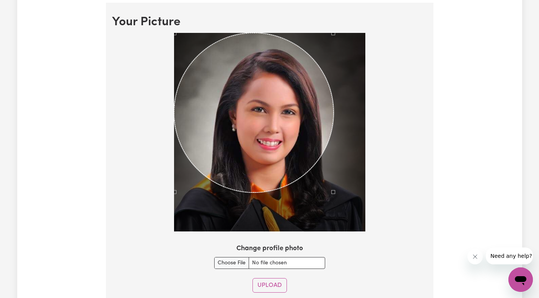
click at [333, 185] on div at bounding box center [269, 132] width 191 height 198
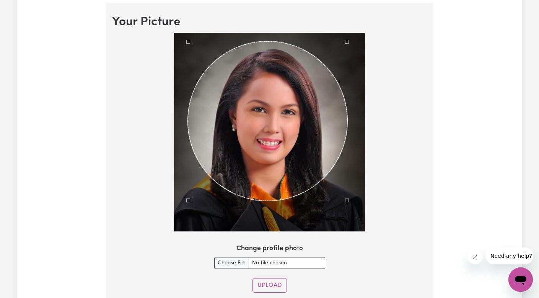
click at [324, 157] on div "Use the arrow keys to move the crop selection area" at bounding box center [267, 120] width 159 height 159
click at [262, 281] on button "Upload" at bounding box center [269, 285] width 34 height 15
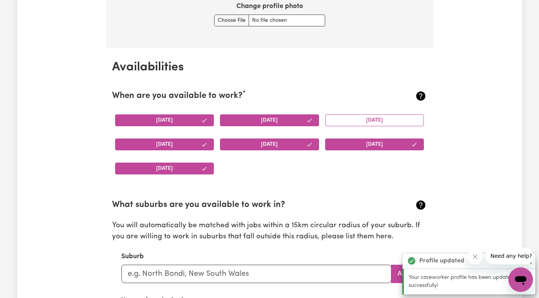
scroll to position [714, 0]
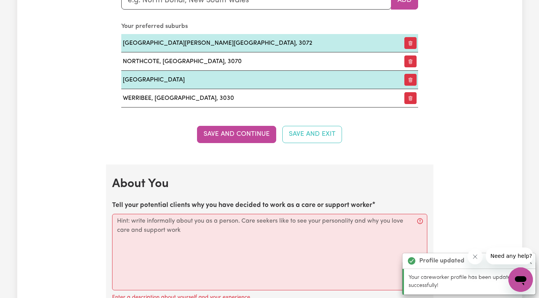
scroll to position [951, 0]
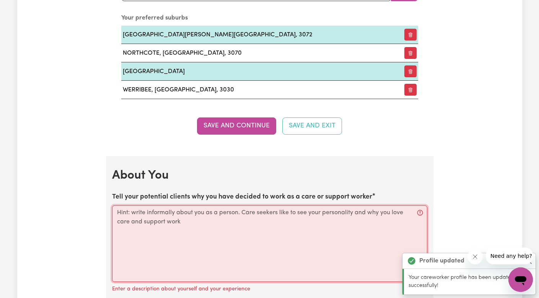
click at [242, 261] on textarea "Tell your potential clients why you have decided to work as a care or support w…" at bounding box center [269, 243] width 315 height 76
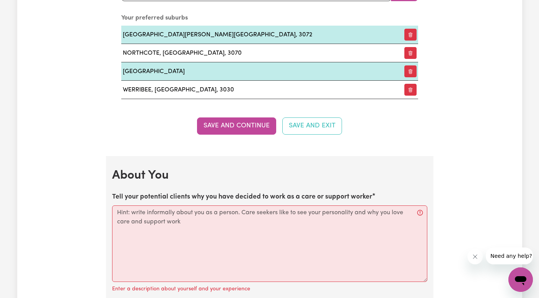
click at [436, 144] on div "Update Profile 1 2 3 4 5 Step 1 : Personal Details Let potential clients know w…" at bounding box center [269, 128] width 336 height 2061
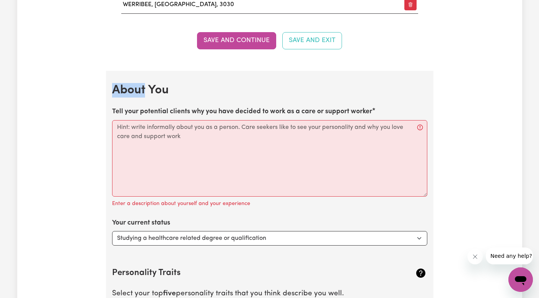
scroll to position [1016, 0]
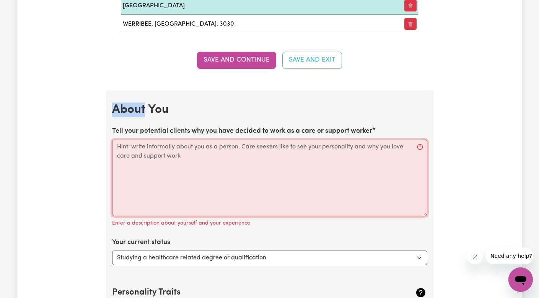
click at [179, 172] on textarea "Tell your potential clients why you have decided to work as a care or support w…" at bounding box center [269, 178] width 315 height 76
paste textarea "As a [DEMOGRAPHIC_DATA], caring for others is part of our culture and values. W…"
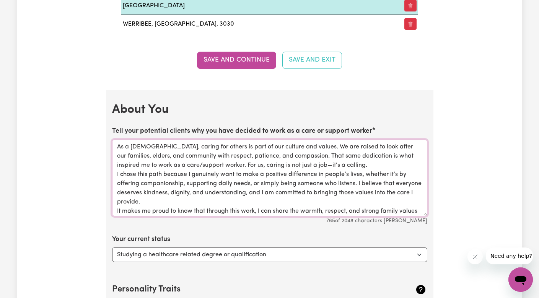
scroll to position [8, 0]
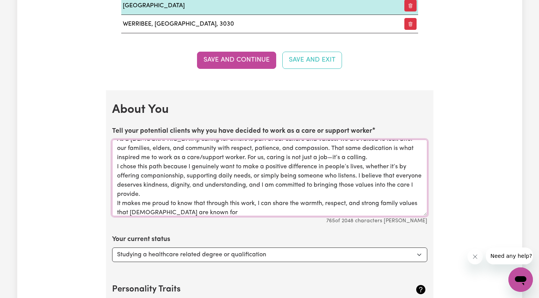
click at [117, 198] on textarea "As a [DEMOGRAPHIC_DATA], caring for others is part of our culture and values. W…" at bounding box center [269, 178] width 315 height 76
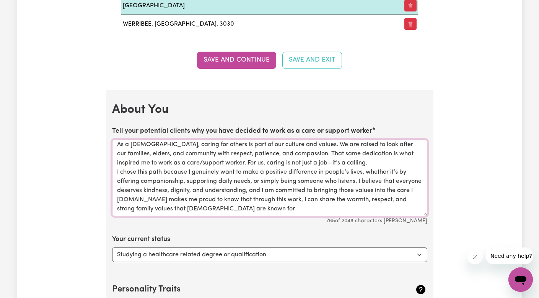
scroll to position [2, 0]
click at [272, 205] on textarea "As a [DEMOGRAPHIC_DATA], caring for others is part of our culture and values. W…" at bounding box center [269, 178] width 315 height 76
type textarea "As a [DEMOGRAPHIC_DATA], caring for others is part of our culture and values. W…"
click at [465, 101] on div "Update Profile 1 2 3 4 5 Step 1 : Personal Details Let potential clients know w…" at bounding box center [269, 61] width 505 height 2058
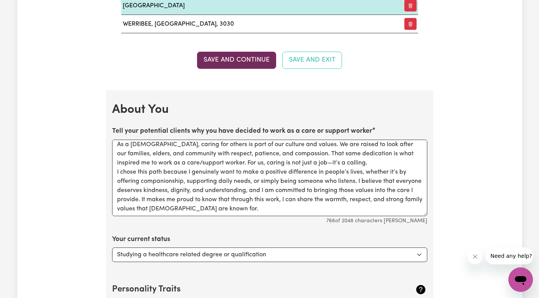
click at [248, 61] on button "Save and Continue" at bounding box center [236, 60] width 79 height 17
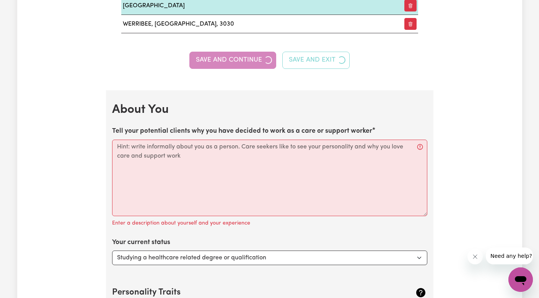
scroll to position [0, 0]
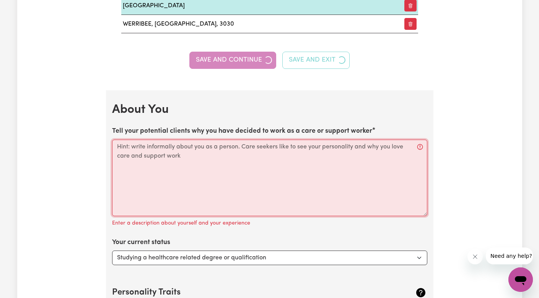
click at [185, 168] on textarea "Tell your potential clients why you have decided to work as a care or support w…" at bounding box center [269, 178] width 315 height 76
paste textarea "As a [DEMOGRAPHIC_DATA], caring for others is part of our culture and values. W…"
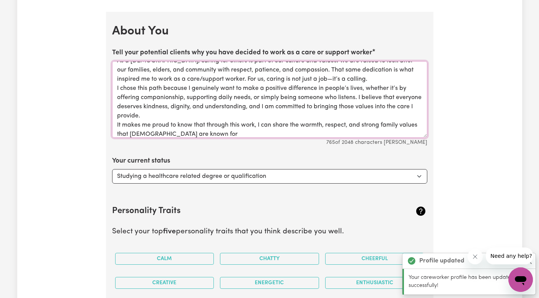
scroll to position [1102, 0]
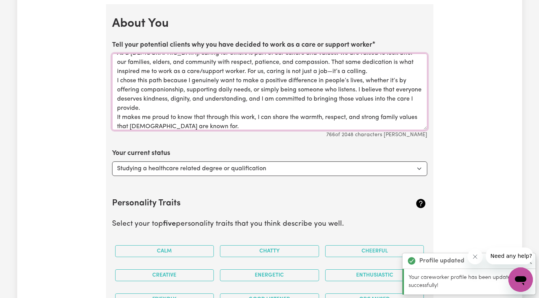
type textarea "As a [DEMOGRAPHIC_DATA], caring for others is part of our culture and values. W…"
click at [323, 203] on h2 "Personality Traits" at bounding box center [243, 203] width 263 height 10
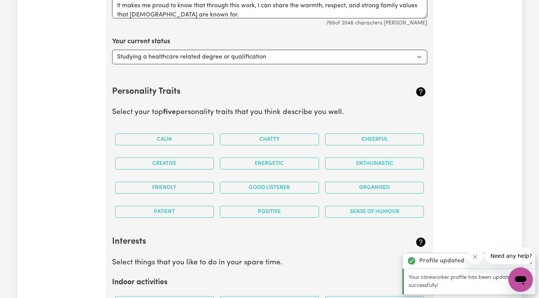
scroll to position [1218, 0]
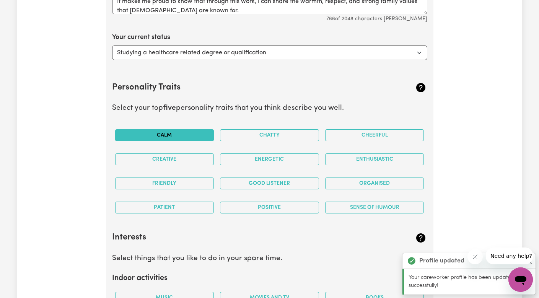
click at [186, 135] on button "Calm" at bounding box center [164, 135] width 99 height 12
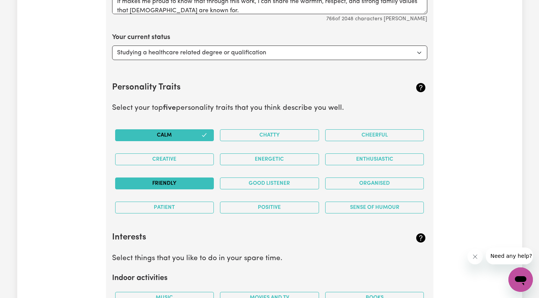
click at [178, 178] on button "Friendly" at bounding box center [164, 183] width 99 height 12
click at [182, 202] on button "Patient" at bounding box center [164, 208] width 99 height 12
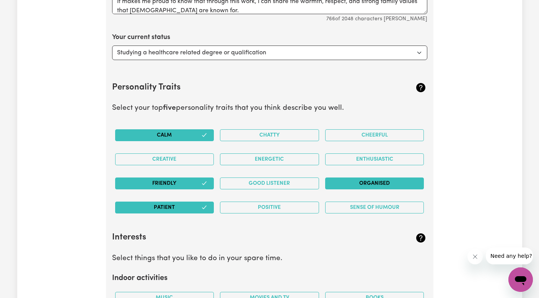
click at [380, 177] on button "Organised" at bounding box center [374, 183] width 99 height 12
click at [383, 155] on button "Enthusiastic" at bounding box center [374, 159] width 99 height 12
click at [359, 237] on h2 "Interests" at bounding box center [243, 237] width 263 height 10
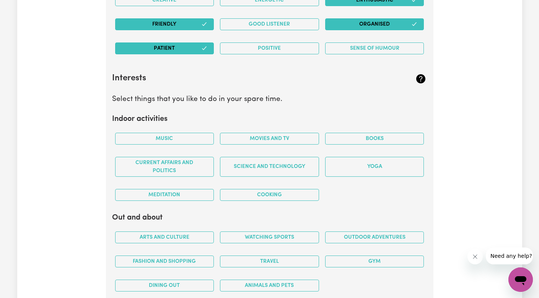
scroll to position [1380, 0]
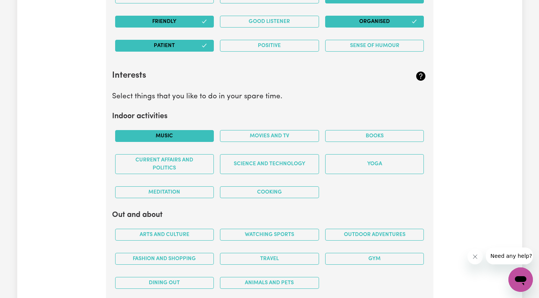
click at [193, 130] on button "Music" at bounding box center [164, 136] width 99 height 12
click at [257, 133] on button "Movies and TV" at bounding box center [269, 136] width 99 height 12
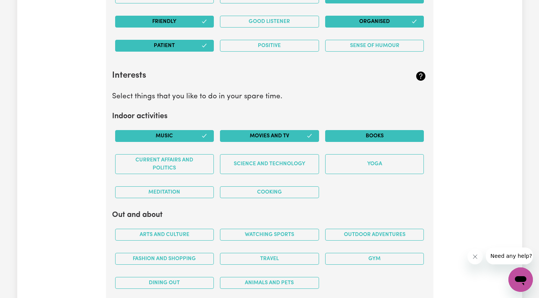
click at [364, 131] on button "Books" at bounding box center [374, 136] width 99 height 12
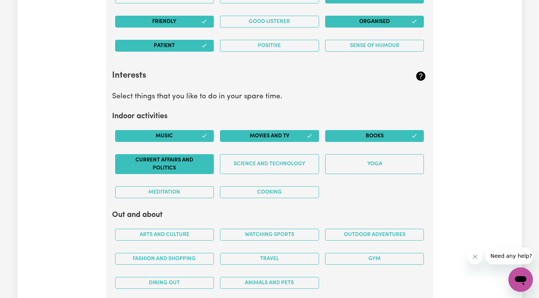
click at [207, 154] on button "Current Affairs and Politics" at bounding box center [164, 164] width 99 height 20
click at [275, 191] on button "Cooking" at bounding box center [269, 192] width 99 height 12
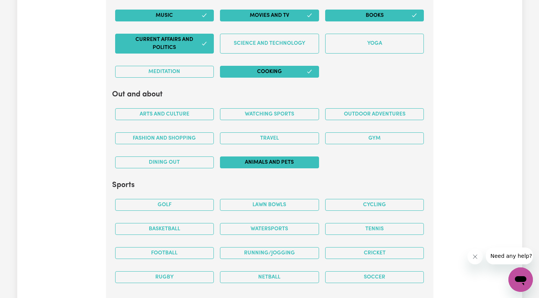
scroll to position [1503, 0]
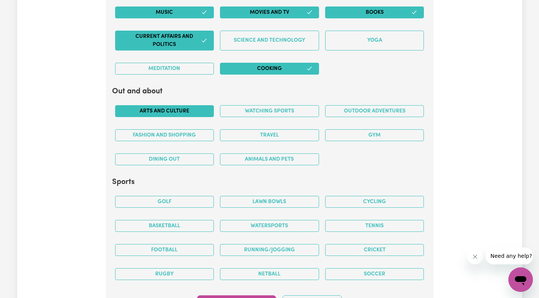
click at [192, 107] on button "Arts and Culture" at bounding box center [164, 111] width 99 height 12
click at [259, 133] on button "Travel" at bounding box center [269, 135] width 99 height 12
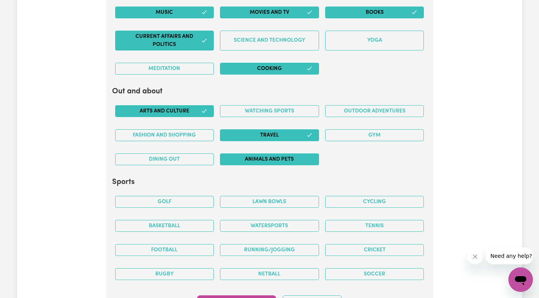
click at [274, 154] on button "Animals and pets" at bounding box center [269, 159] width 99 height 12
click at [281, 131] on button "Travel" at bounding box center [269, 135] width 99 height 12
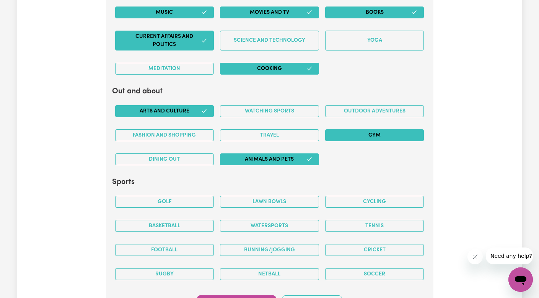
click at [382, 129] on button "Gym" at bounding box center [374, 135] width 99 height 12
click at [356, 105] on button "Outdoor adventures" at bounding box center [374, 111] width 99 height 12
click at [186, 177] on h2 "Sports" at bounding box center [269, 181] width 315 height 9
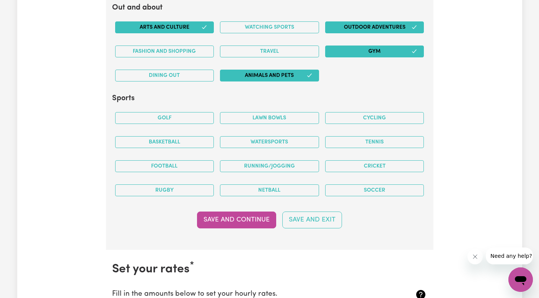
scroll to position [1591, 0]
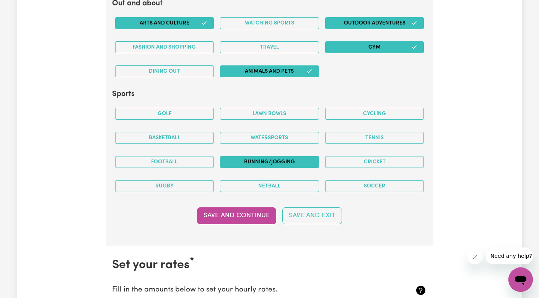
click at [255, 156] on button "Running/Jogging" at bounding box center [269, 162] width 99 height 12
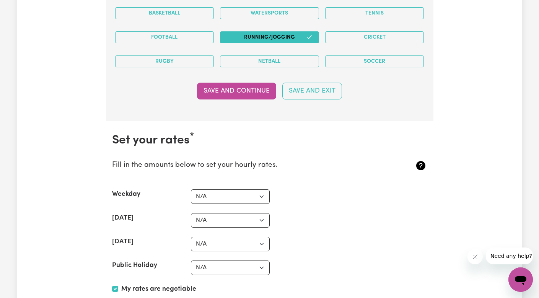
scroll to position [1722, 0]
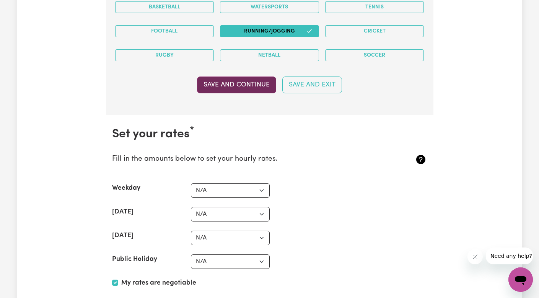
click at [231, 84] on button "Save and Continue" at bounding box center [236, 84] width 79 height 17
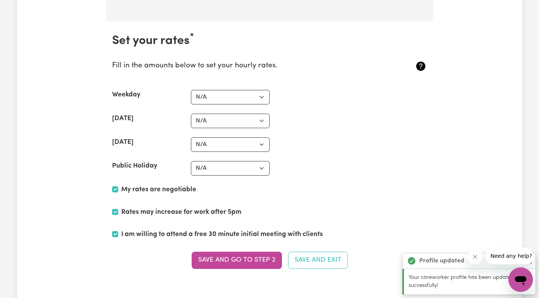
scroll to position [1832, 0]
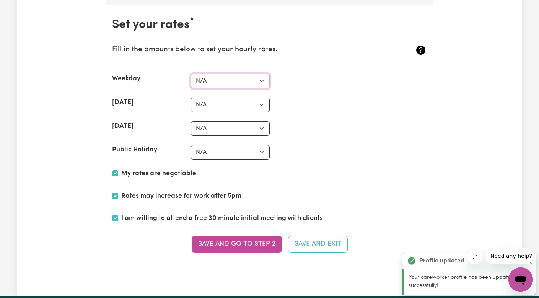
click at [221, 74] on select "N/A $37 $38 $39 $40 $41 $42 $43 $44 $45 $46 $47 $48 $49 $50 $51 $52 $53 $54 $55…" at bounding box center [230, 81] width 79 height 15
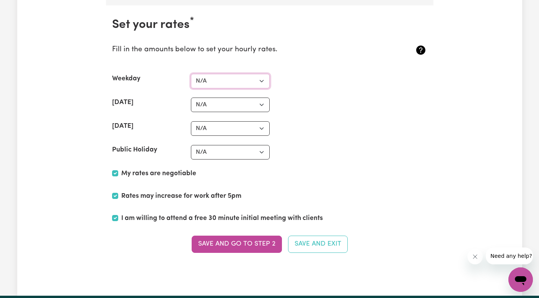
select select "40"
select select "65"
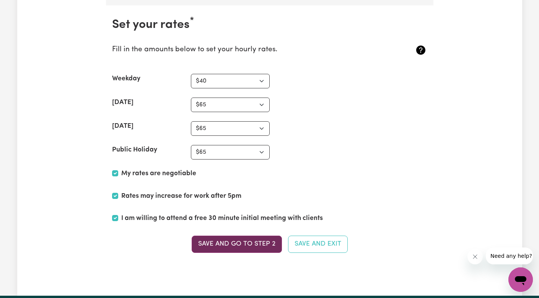
click at [226, 238] on button "Save and go to Step 2" at bounding box center [237, 244] width 90 height 17
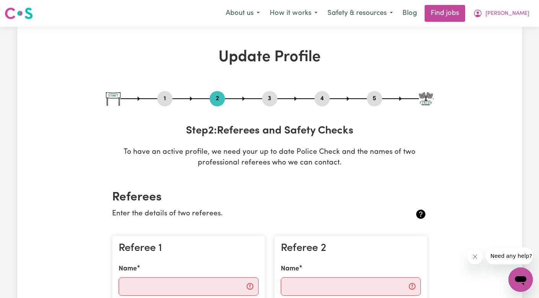
scroll to position [0, 0]
click at [470, 20] on button "[PERSON_NAME]" at bounding box center [501, 13] width 66 height 16
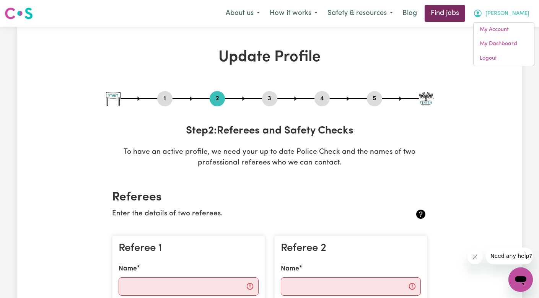
click at [424, 13] on link "Find jobs" at bounding box center [444, 13] width 41 height 17
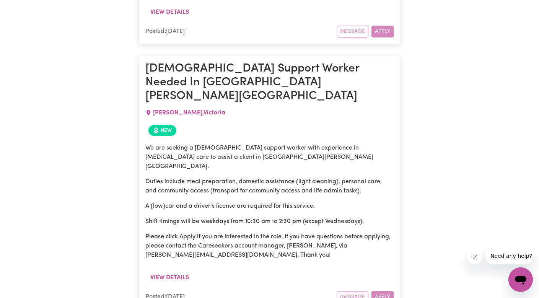
scroll to position [3807, 0]
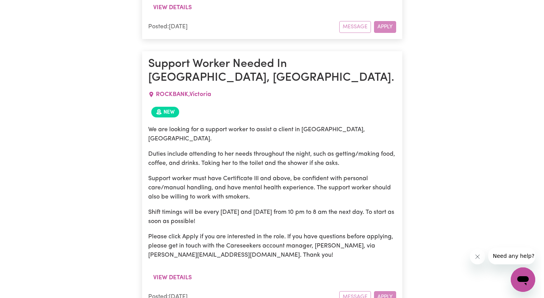
scroll to position [4080, 0]
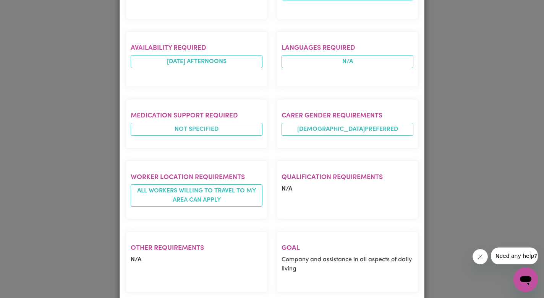
scroll to position [370, 0]
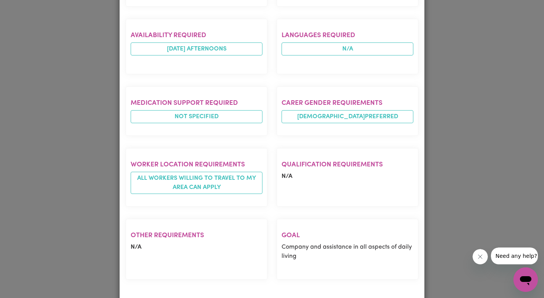
click at [82, 220] on div "Job Details Assitance with caring for a sweet [DEMOGRAPHIC_DATA]. [GEOGRAPHIC_D…" at bounding box center [272, 149] width 544 height 298
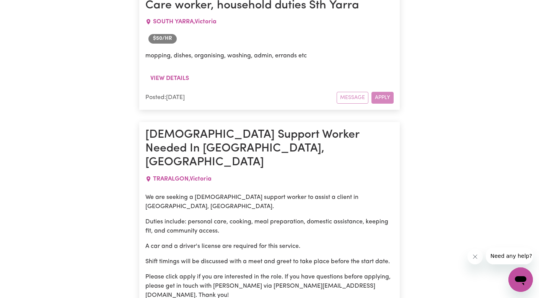
scroll to position [5626, 0]
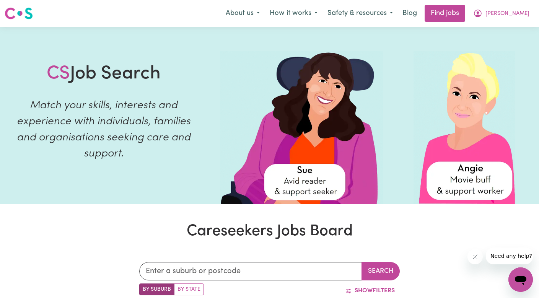
scroll to position [0, 0]
click at [513, 15] on span "[PERSON_NAME]" at bounding box center [507, 14] width 44 height 8
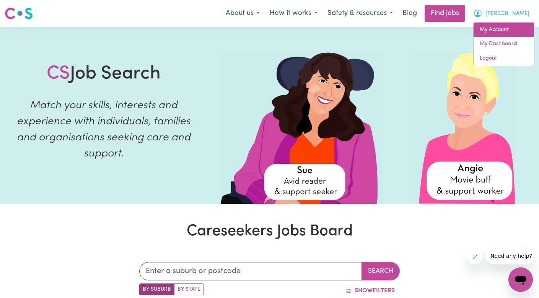
click at [495, 31] on link "My Account" at bounding box center [503, 30] width 60 height 15
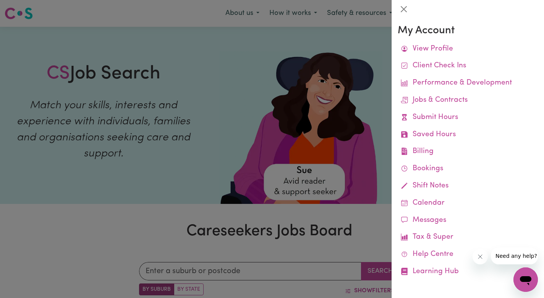
click at [480, 258] on icon "Close message from company" at bounding box center [480, 257] width 6 height 6
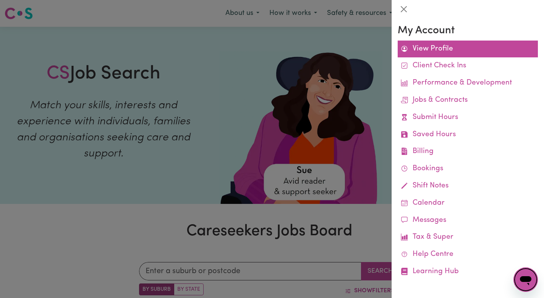
click at [448, 49] on link "View Profile" at bounding box center [468, 49] width 140 height 17
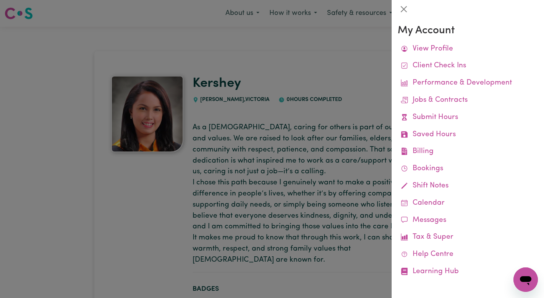
click at [353, 171] on div at bounding box center [272, 149] width 544 height 298
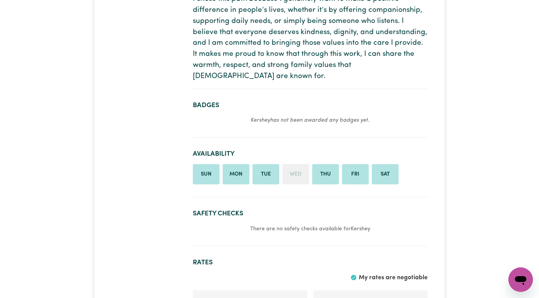
scroll to position [179, 0]
